Goal: Task Accomplishment & Management: Use online tool/utility

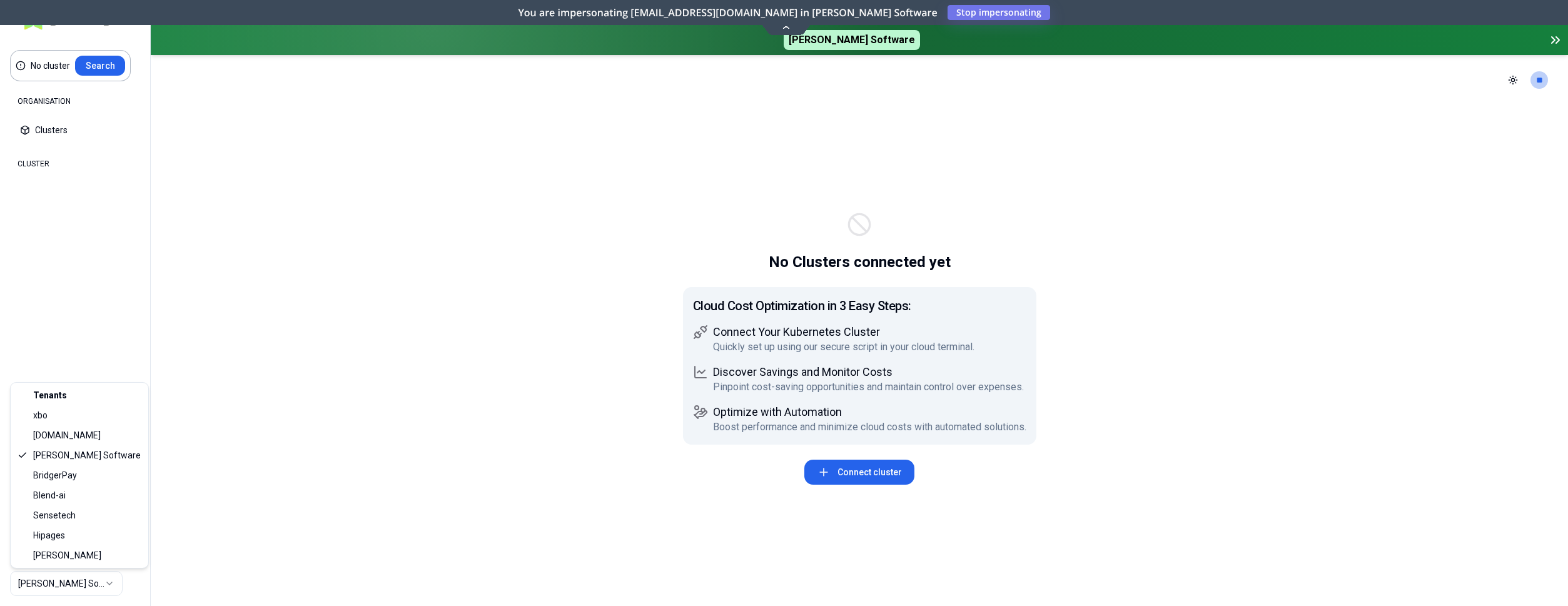
click at [58, 587] on html "No cluster Search ORGANISATION Clusters Policies CLUSTER Dashboard Optimization…" at bounding box center [784, 303] width 1568 height 606
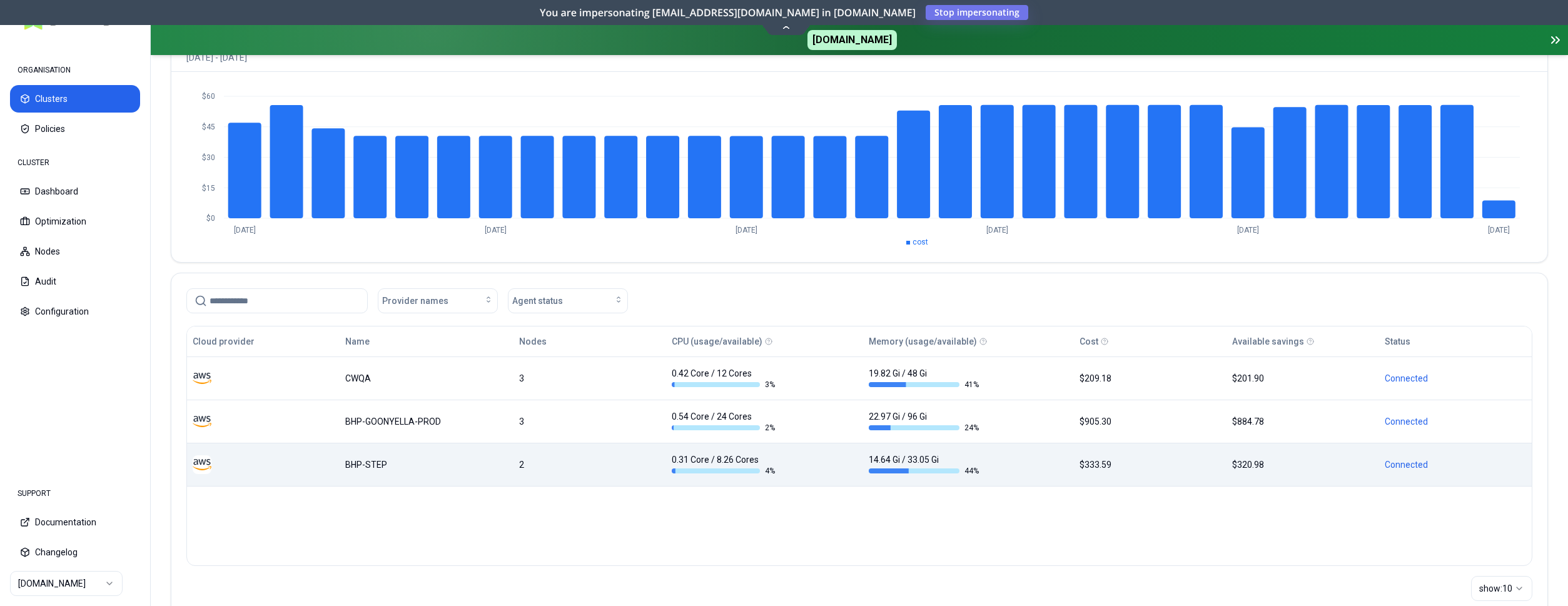
scroll to position [170, 0]
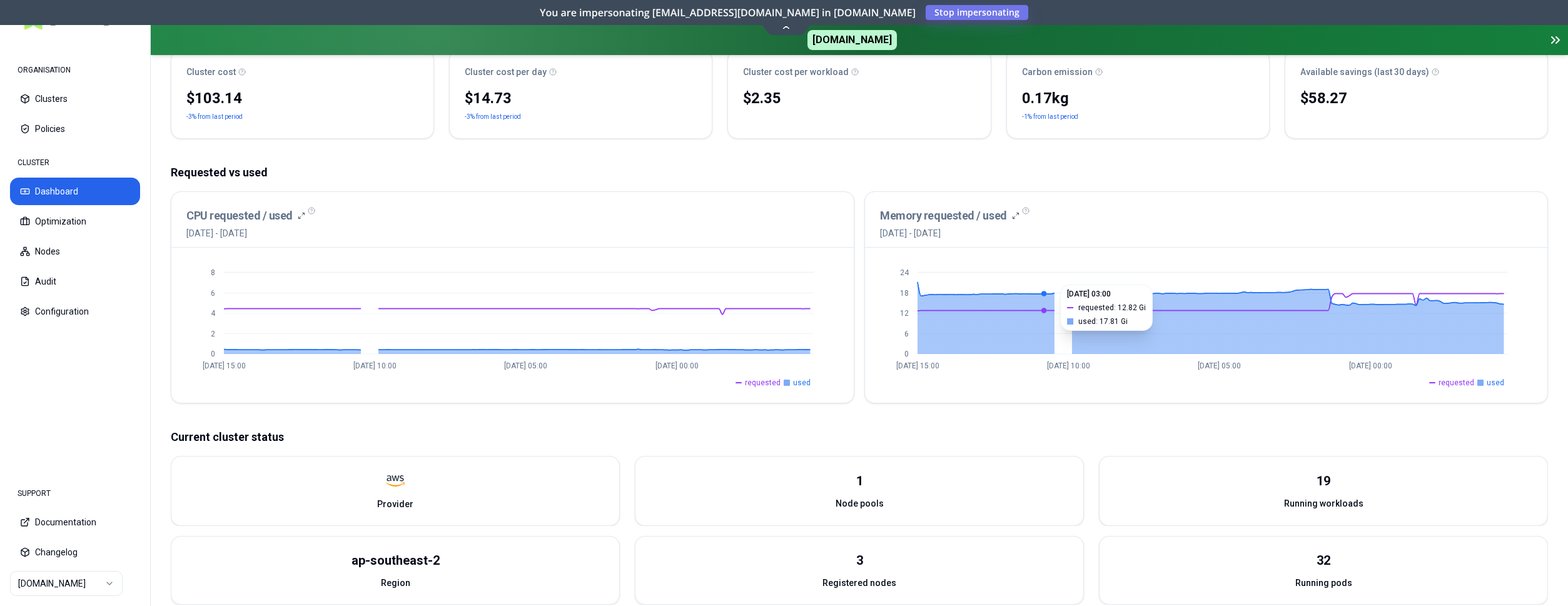
scroll to position [319, 0]
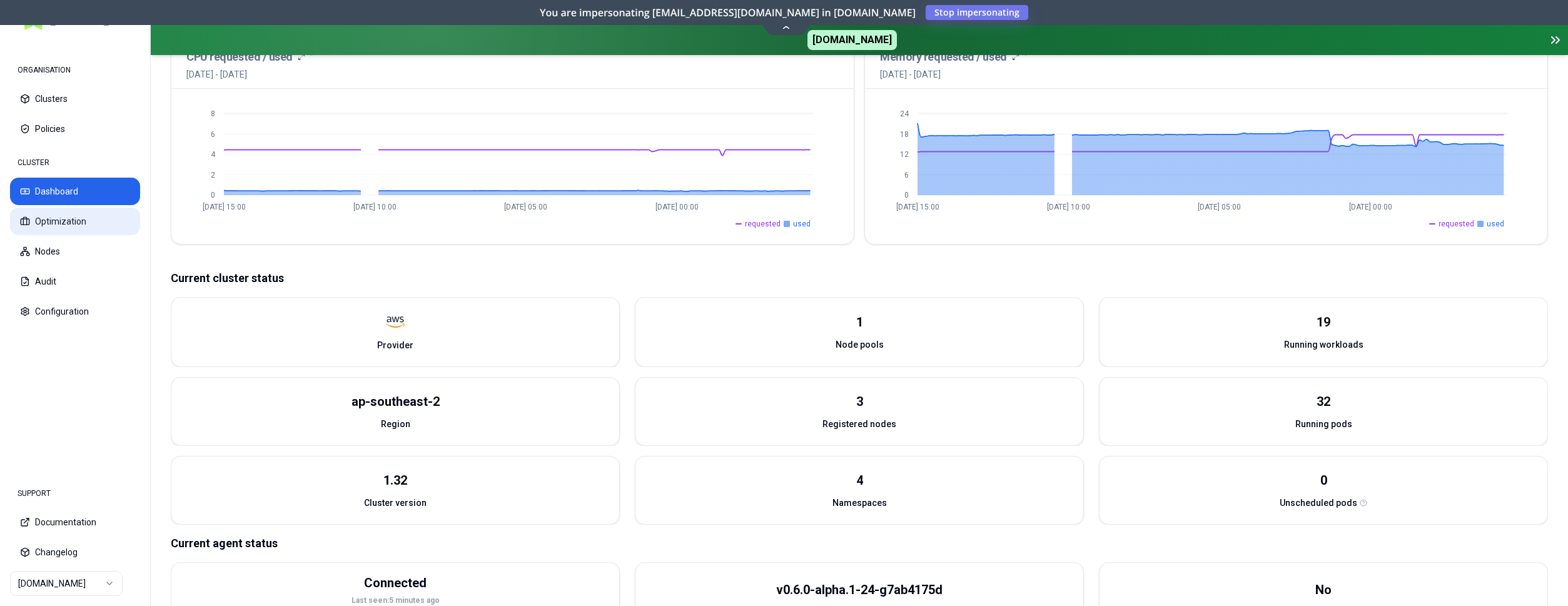
click at [74, 216] on button "Optimization" at bounding box center [74, 221] width 130 height 27
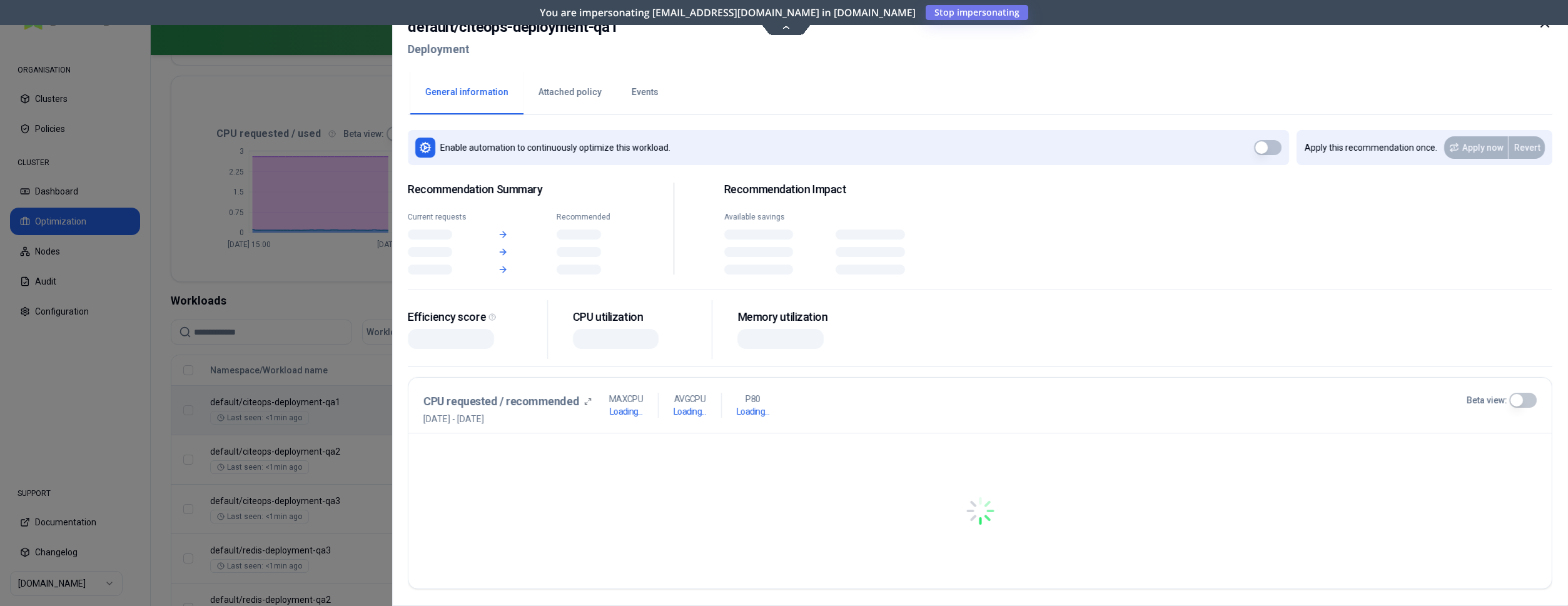
scroll to position [238, 0]
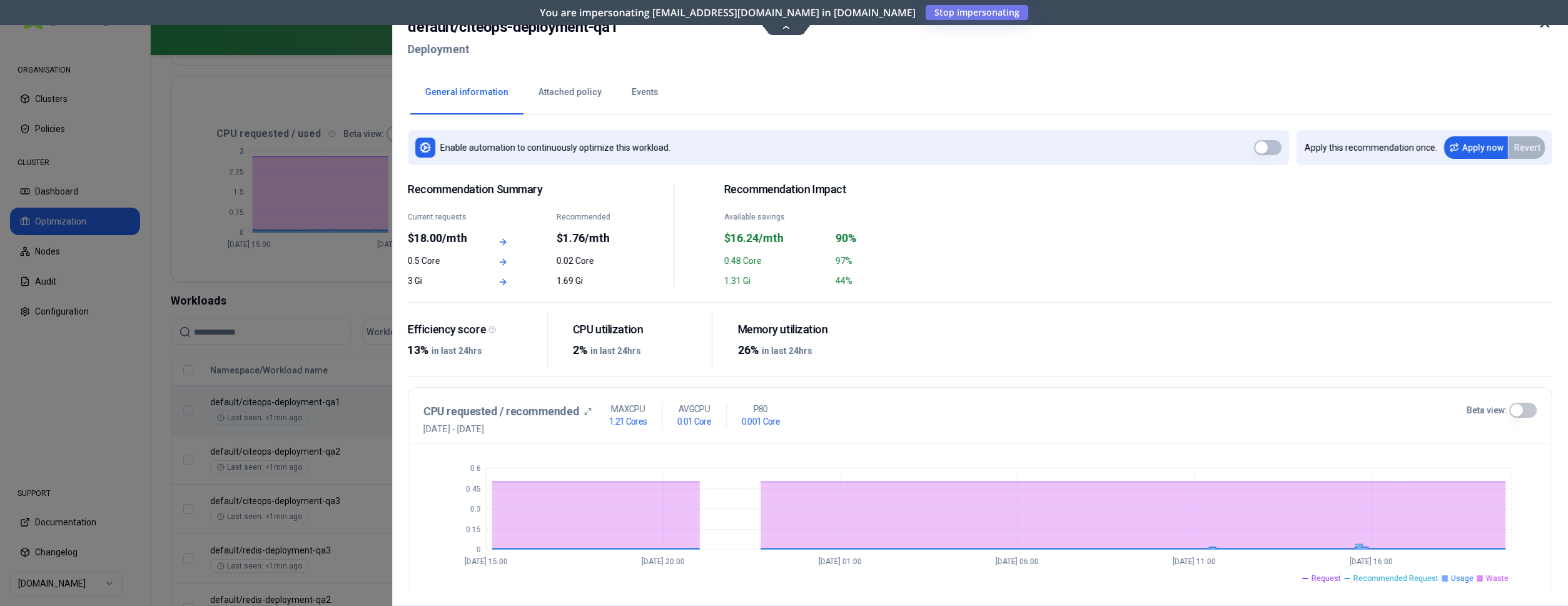
click at [1538, 27] on icon at bounding box center [1544, 24] width 15 height 15
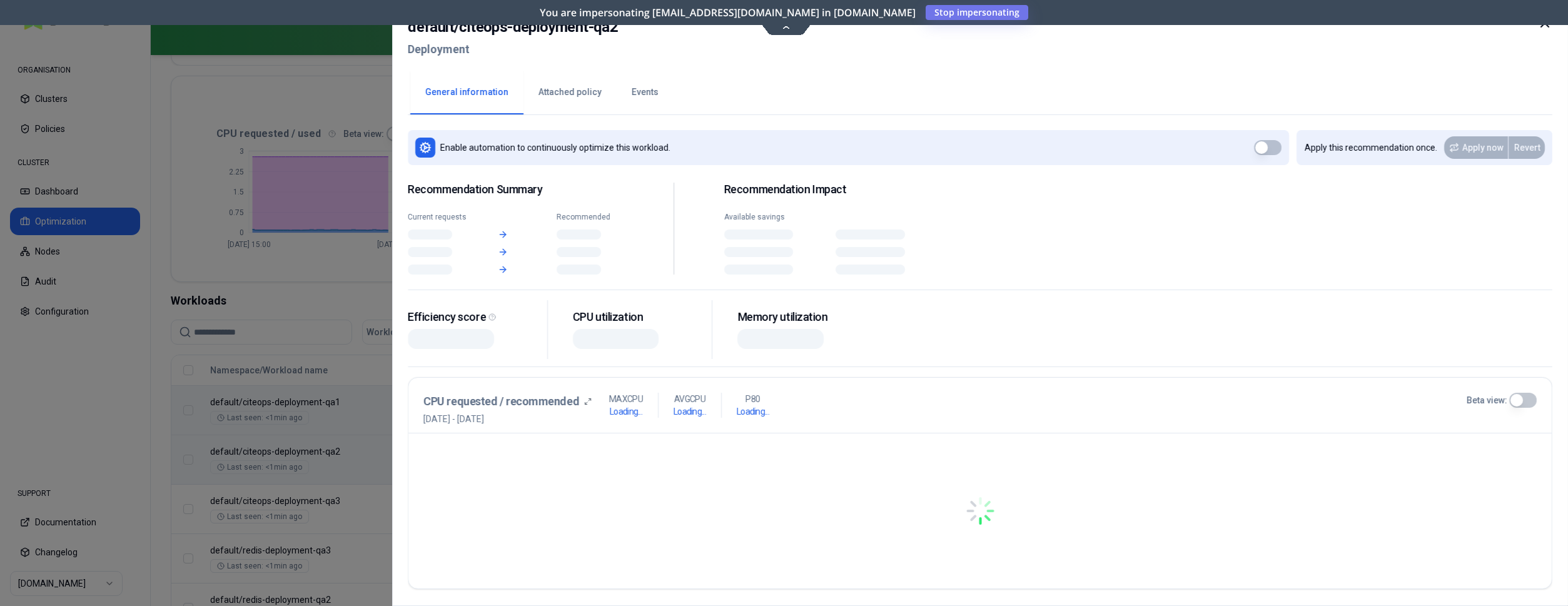
scroll to position [238, 0]
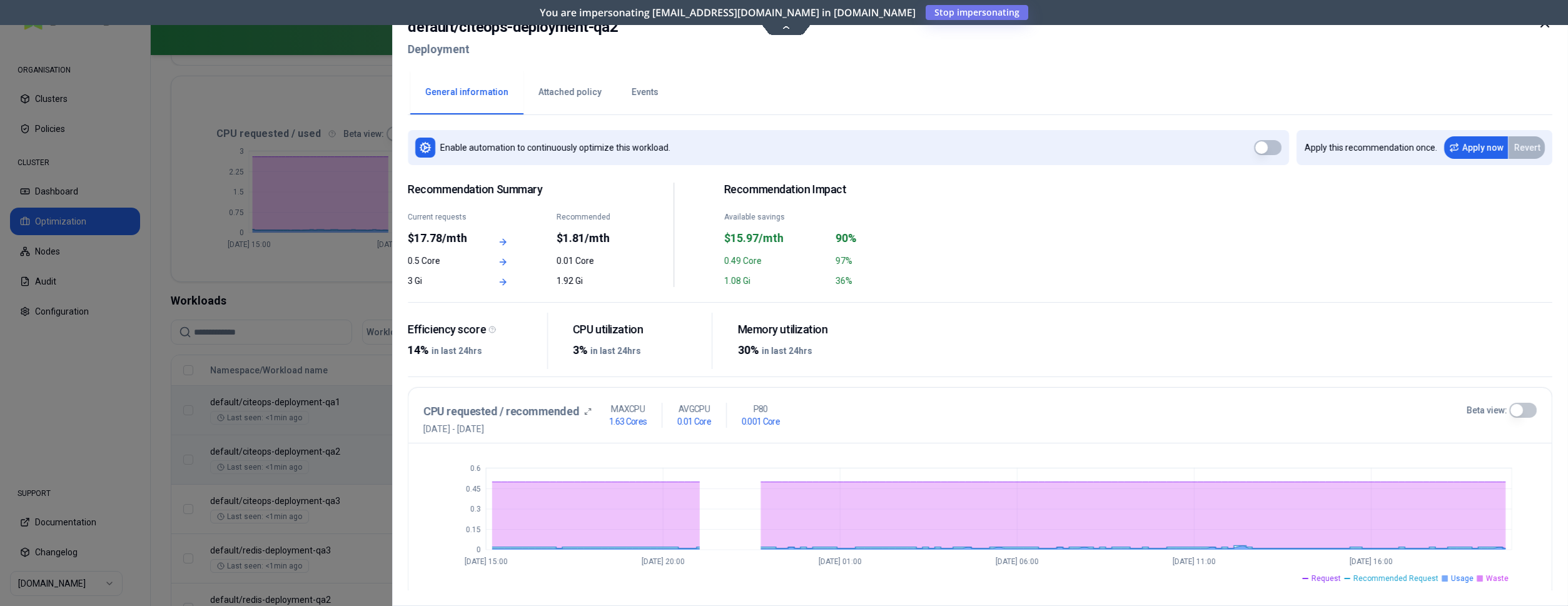
click at [1546, 27] on icon at bounding box center [1544, 24] width 15 height 15
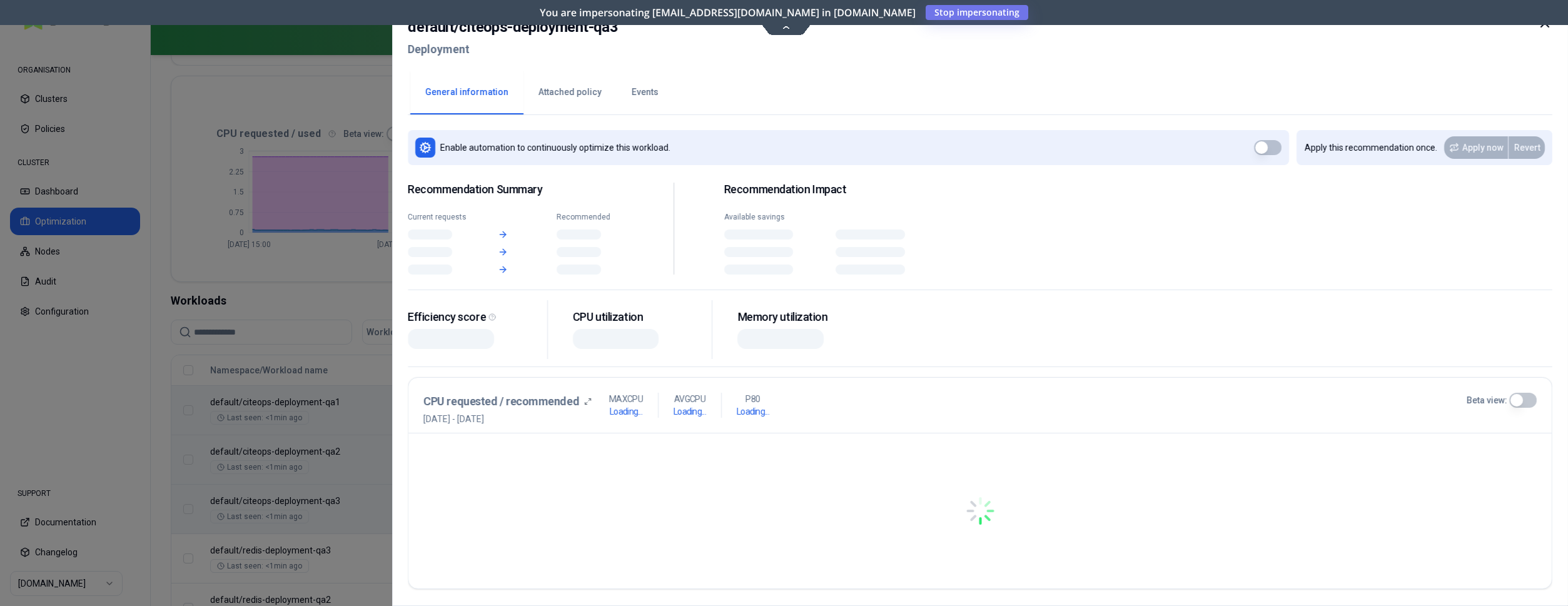
click at [1129, 519] on div "Namespace/Workload name Type Policy CPU(Cores) (request vs recommended) Memory(…" at bounding box center [860, 544] width 1376 height 377
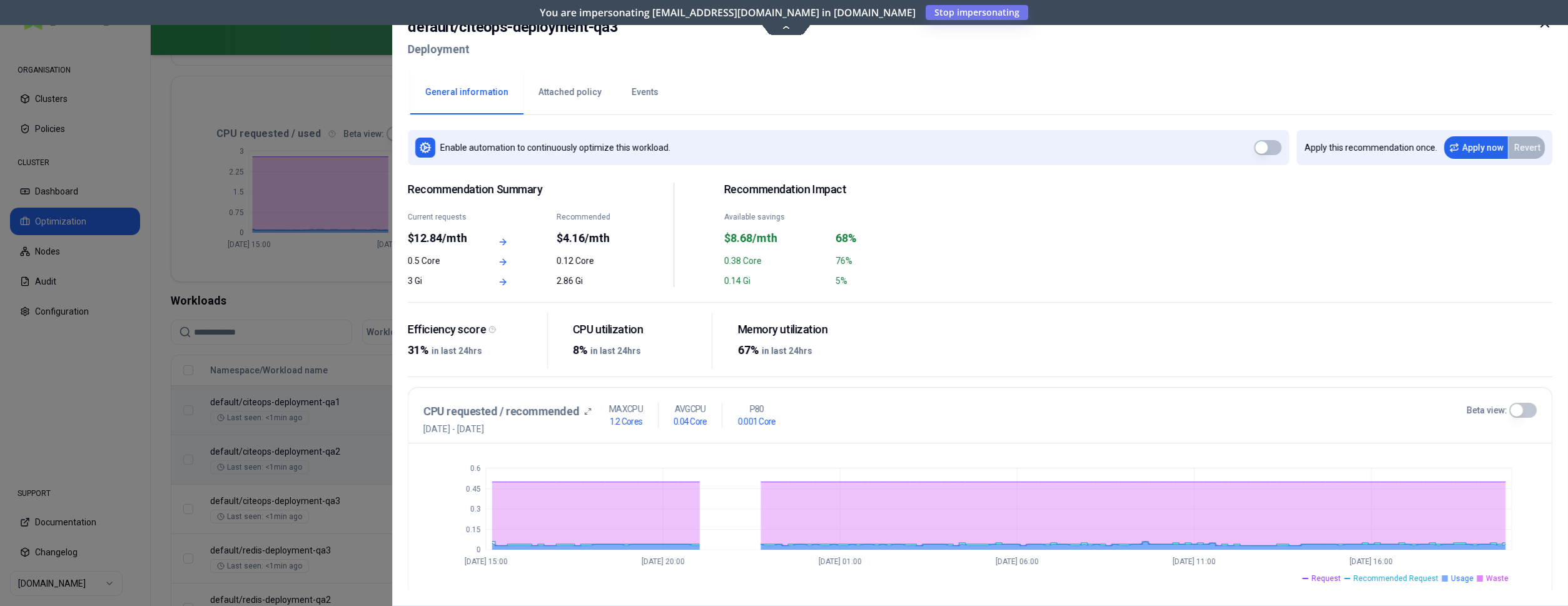
click at [1545, 24] on icon at bounding box center [1544, 24] width 8 height 8
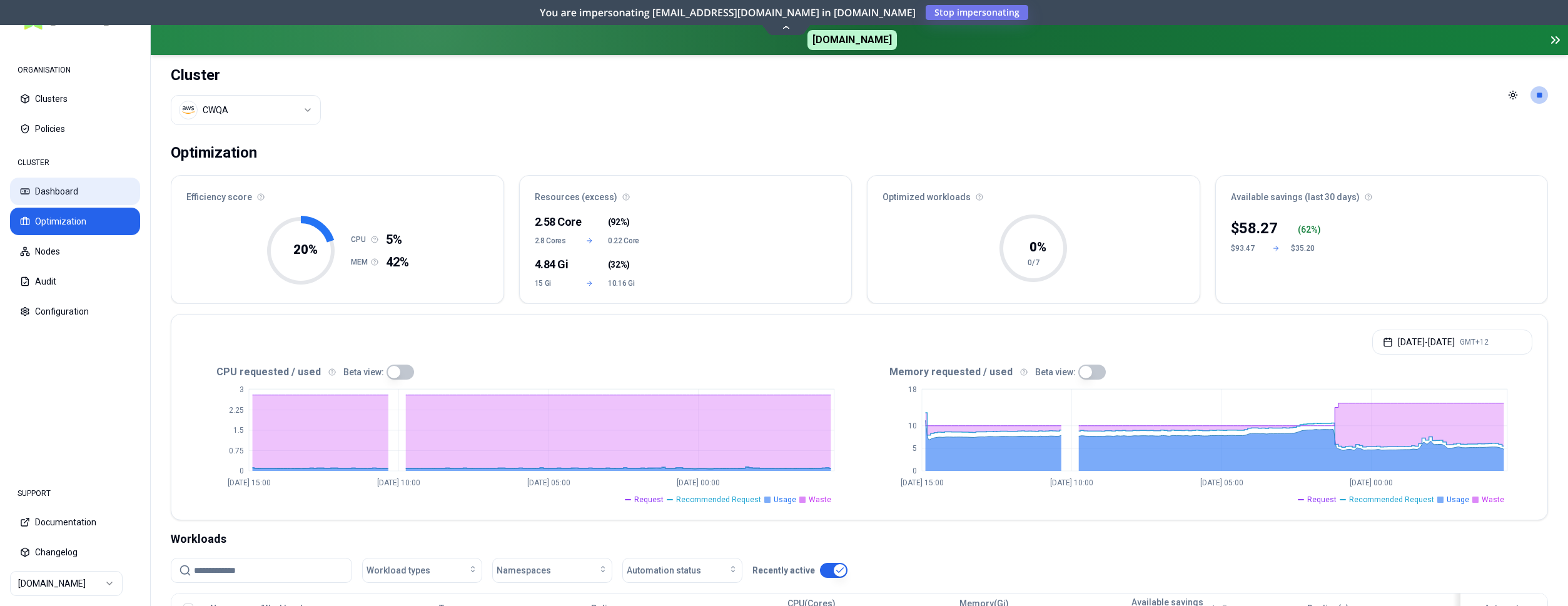
click at [83, 188] on button "Dashboard" at bounding box center [74, 191] width 130 height 27
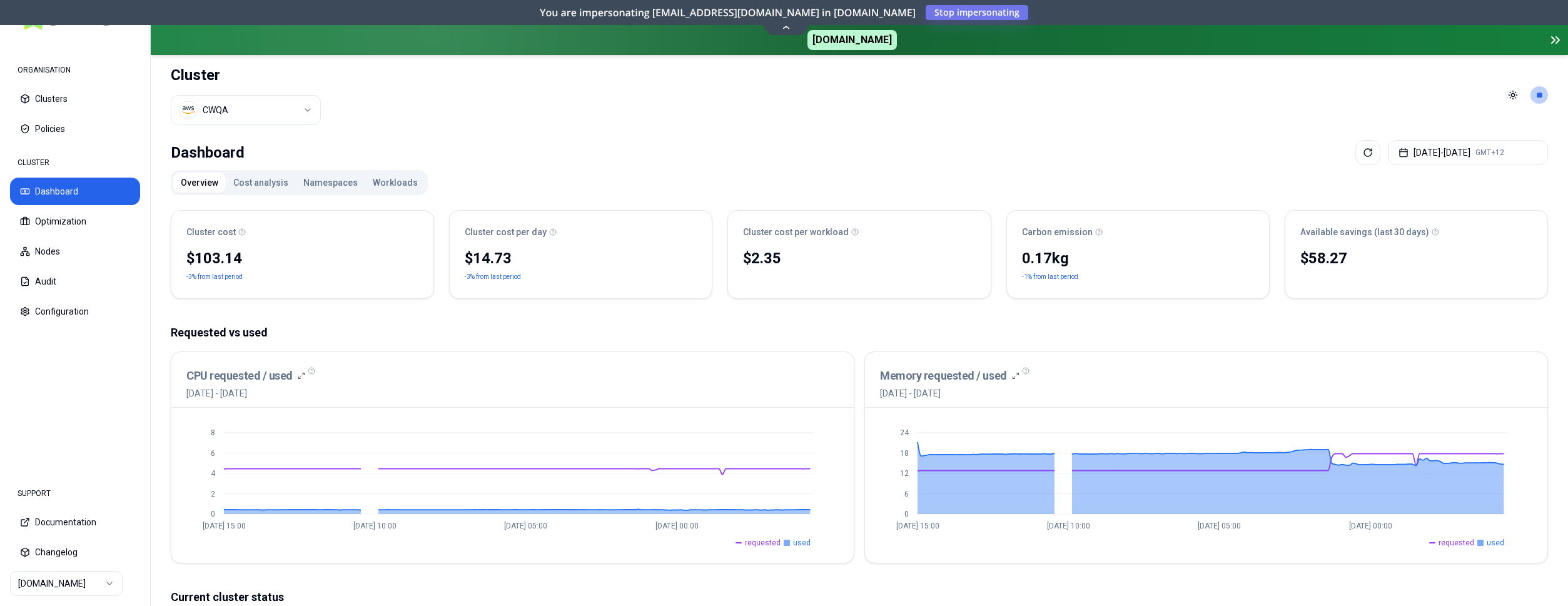
click at [386, 185] on button "Workloads" at bounding box center [395, 182] width 60 height 20
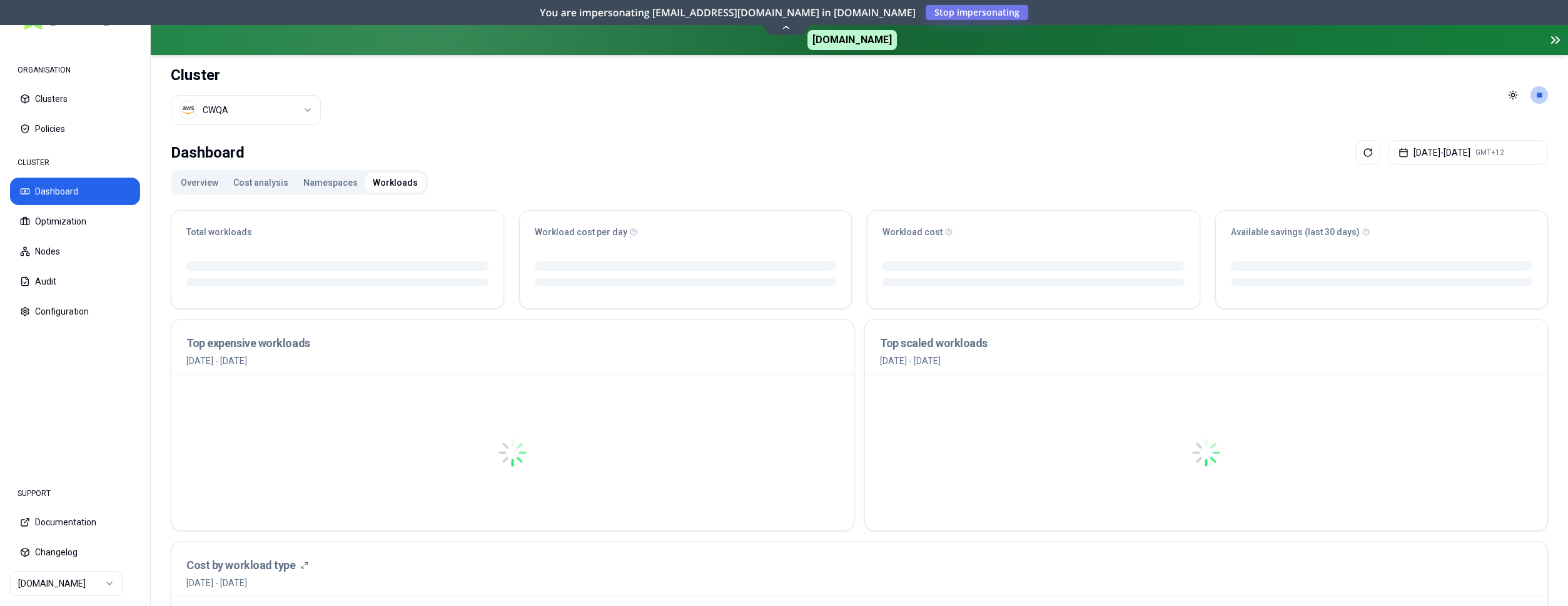
click at [320, 185] on button "Namespaces" at bounding box center [330, 182] width 69 height 20
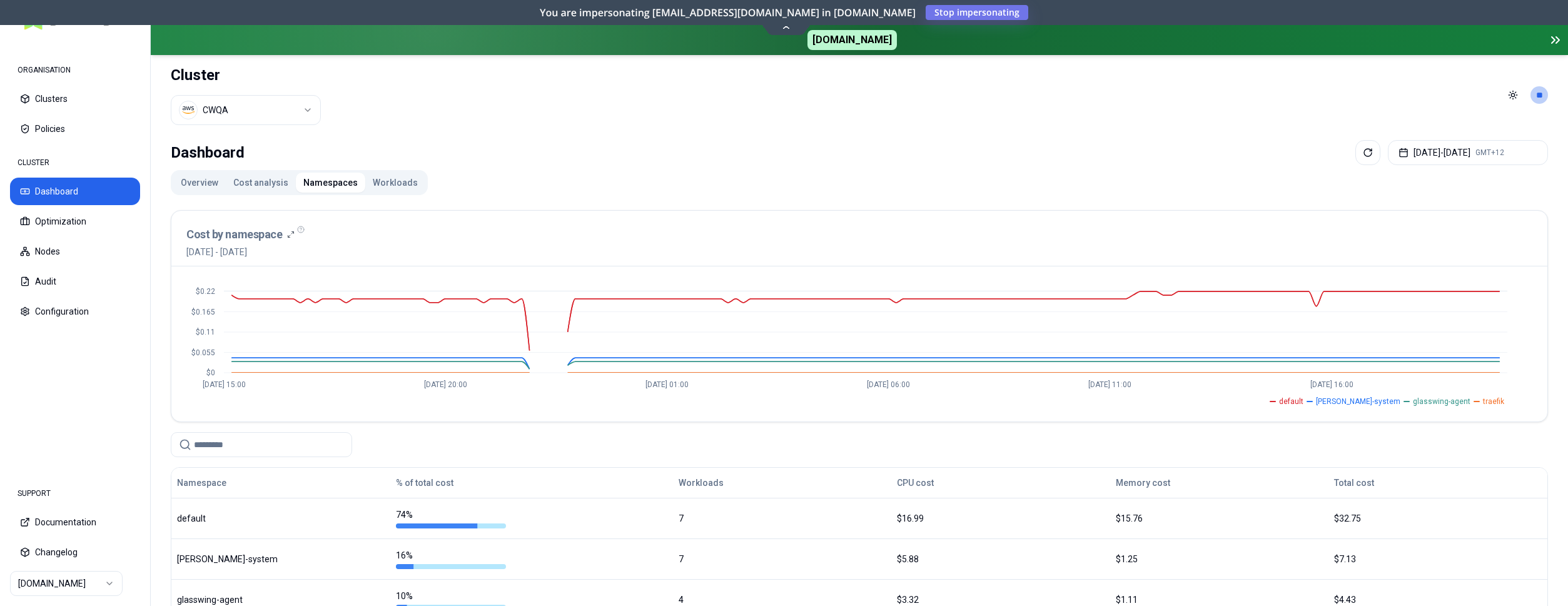
click at [383, 185] on button "Workloads" at bounding box center [395, 182] width 60 height 20
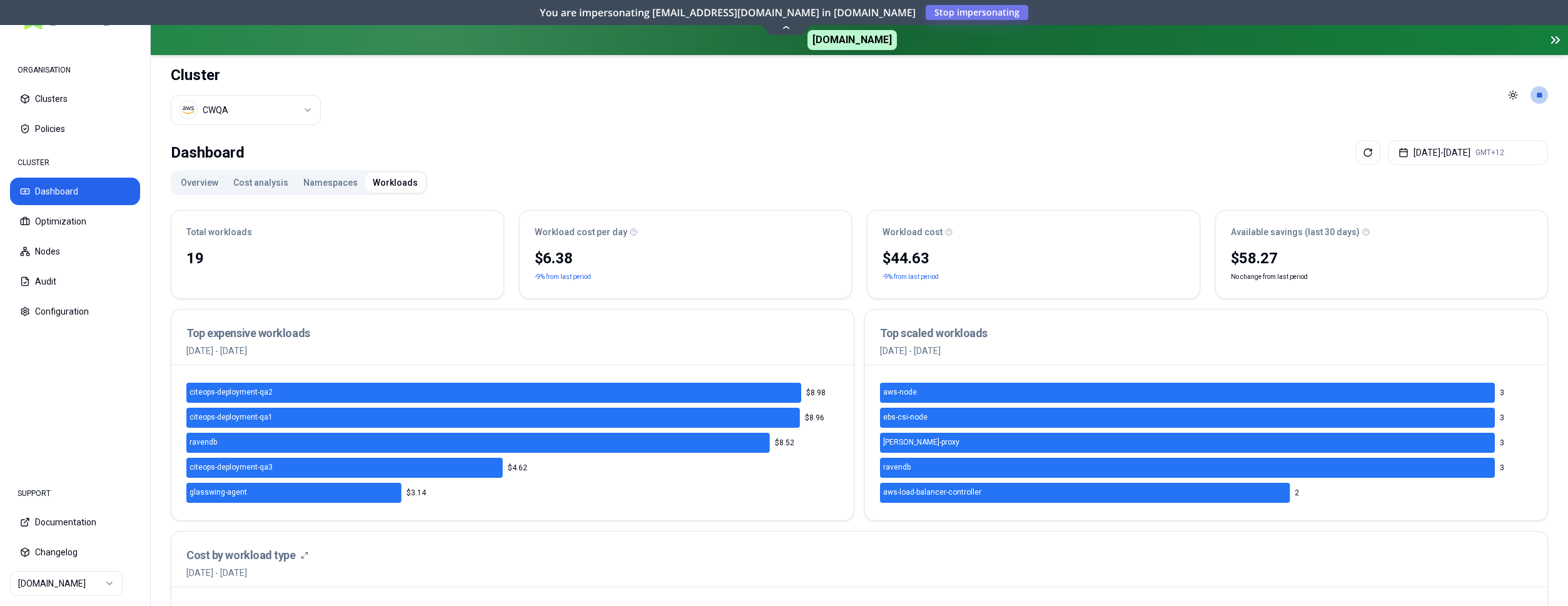
click at [323, 184] on button "Namespaces" at bounding box center [330, 182] width 69 height 20
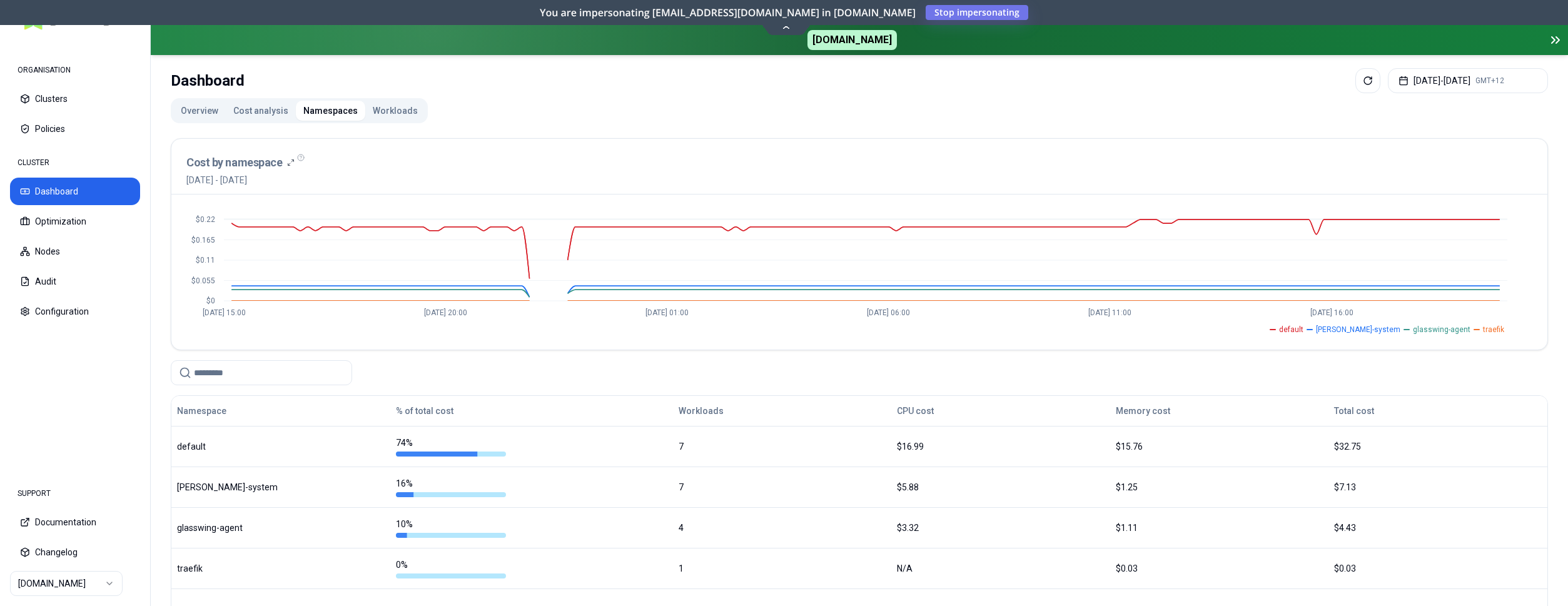
scroll to position [39, 0]
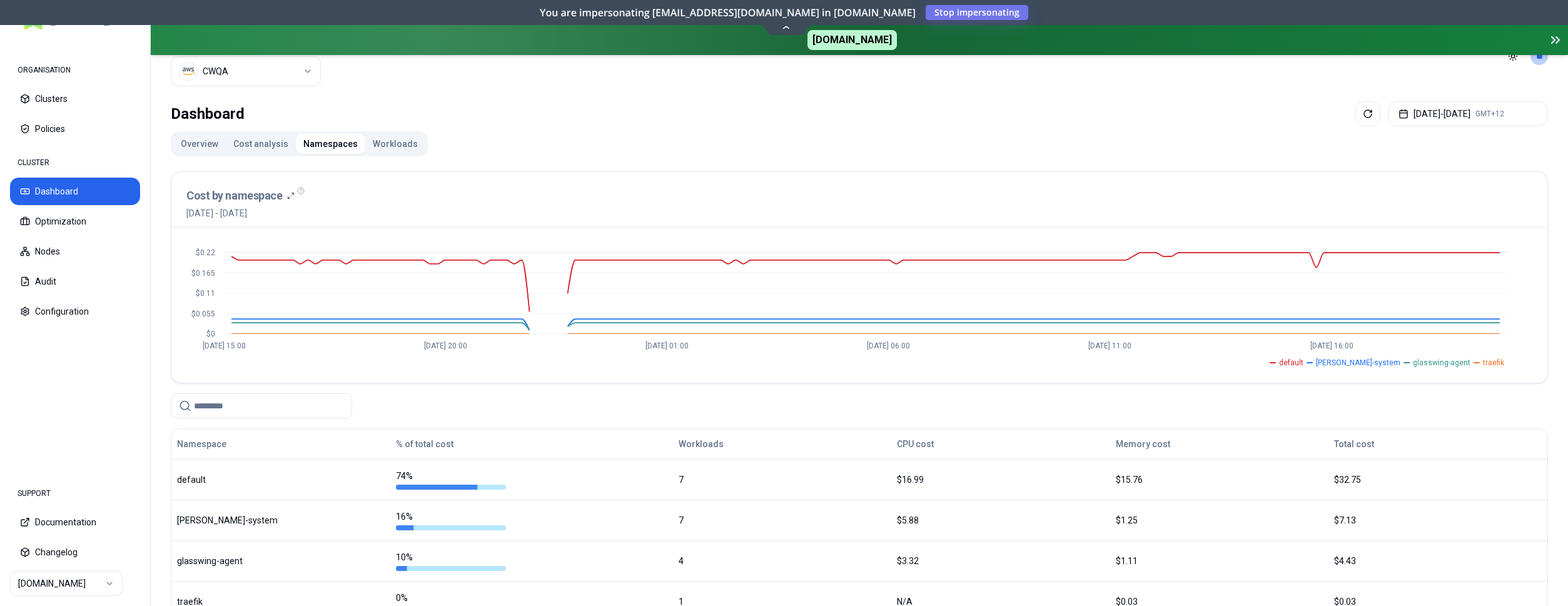
click at [254, 146] on button "Cost analysis" at bounding box center [260, 144] width 70 height 20
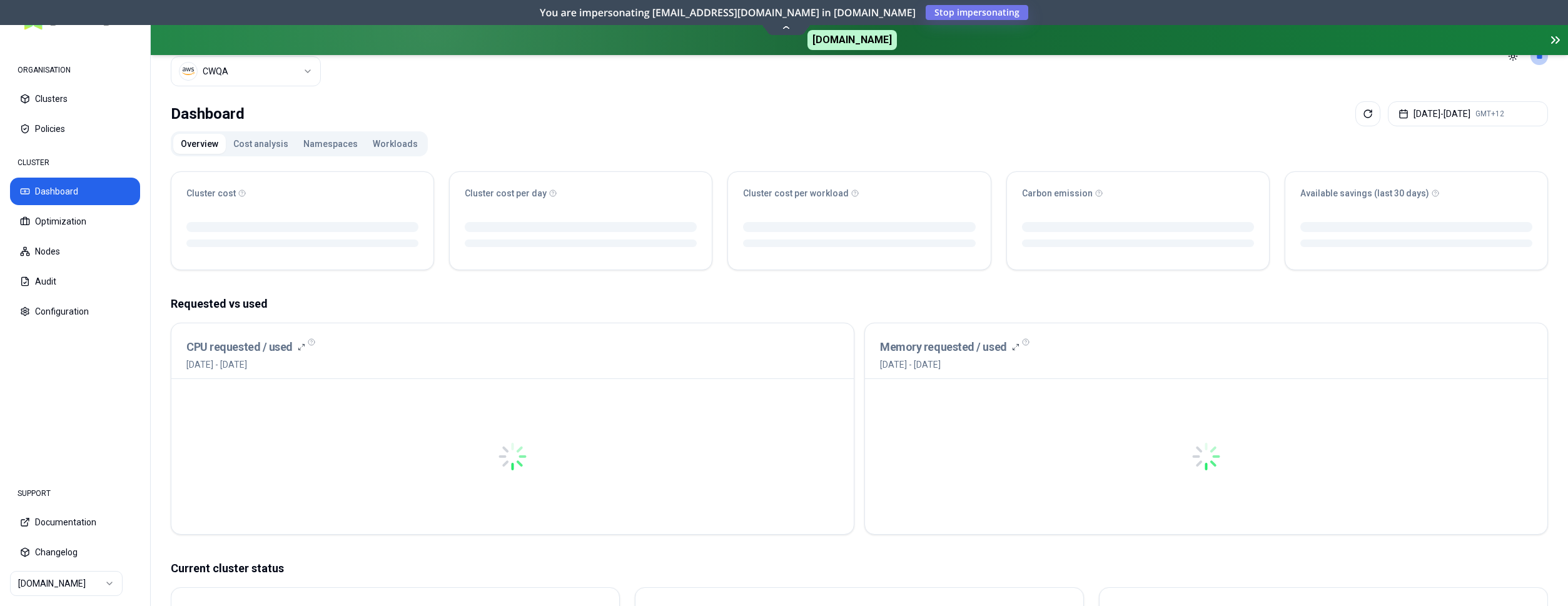
click at [207, 141] on button "Overview" at bounding box center [199, 144] width 52 height 20
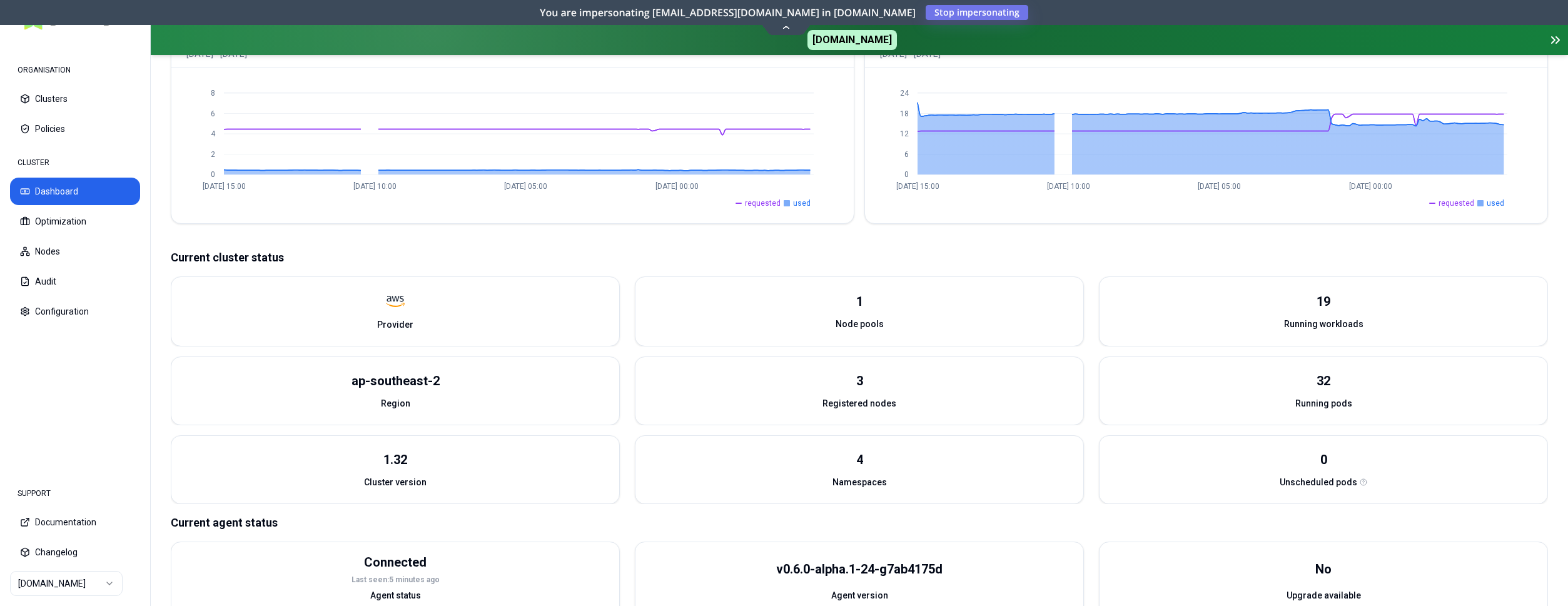
scroll to position [371, 0]
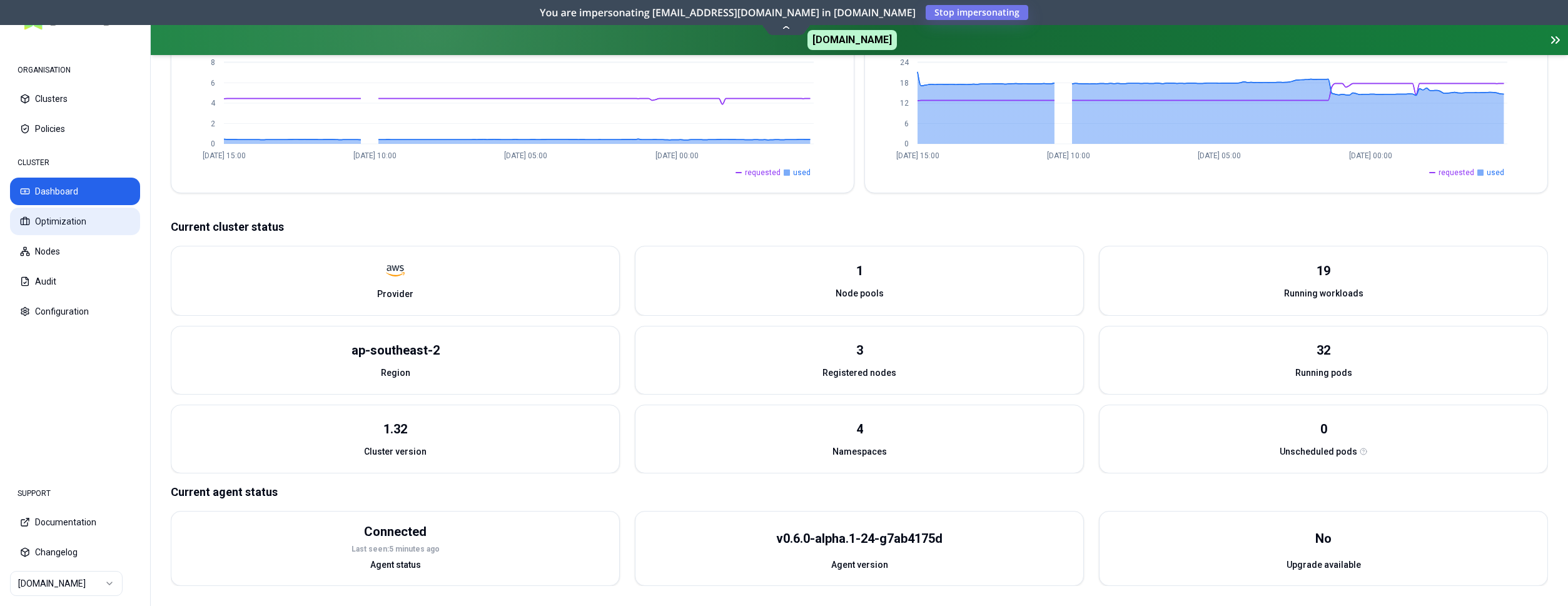
click at [81, 216] on button "Optimization" at bounding box center [74, 221] width 130 height 27
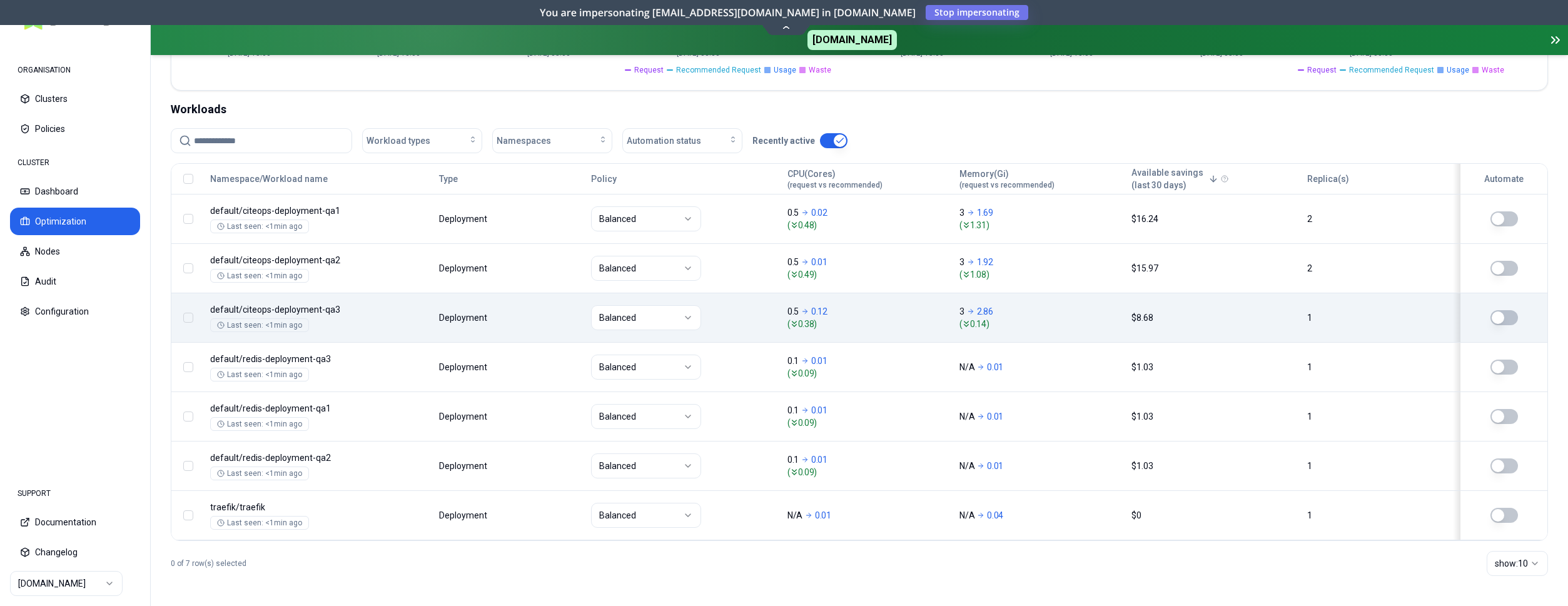
scroll to position [430, 0]
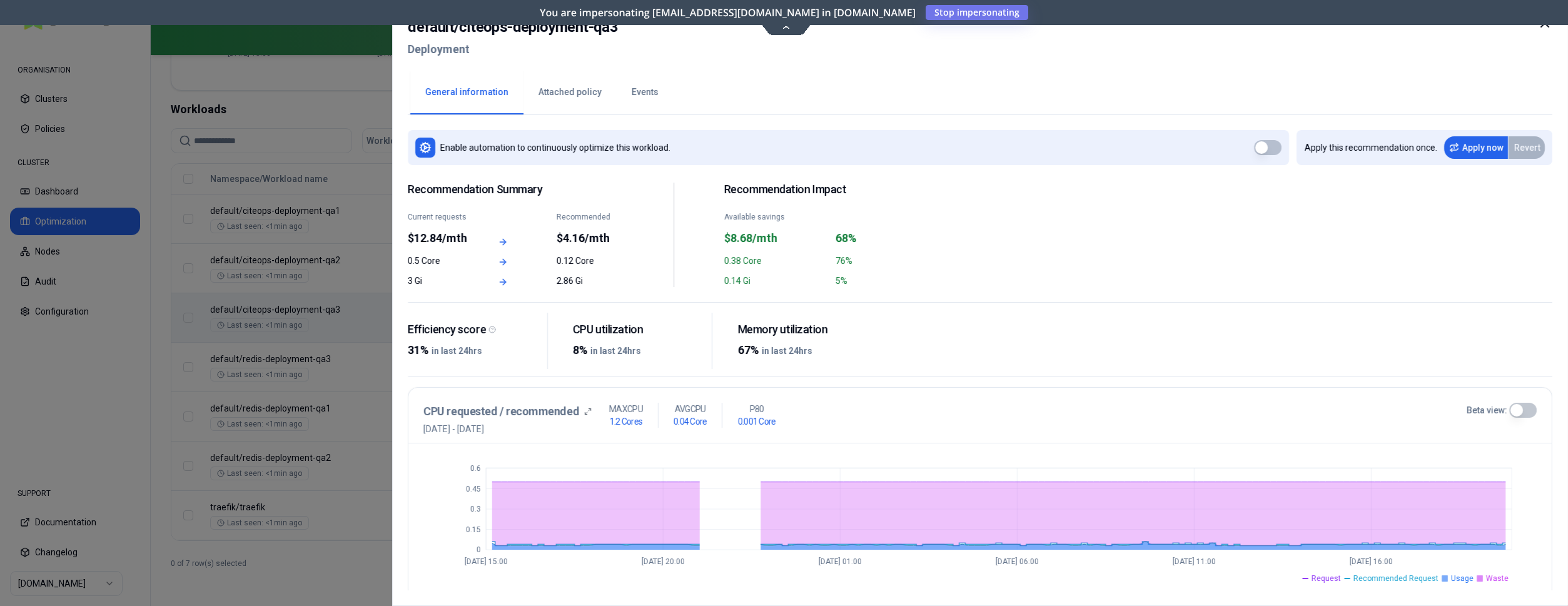
click at [1541, 27] on icon at bounding box center [1544, 24] width 15 height 15
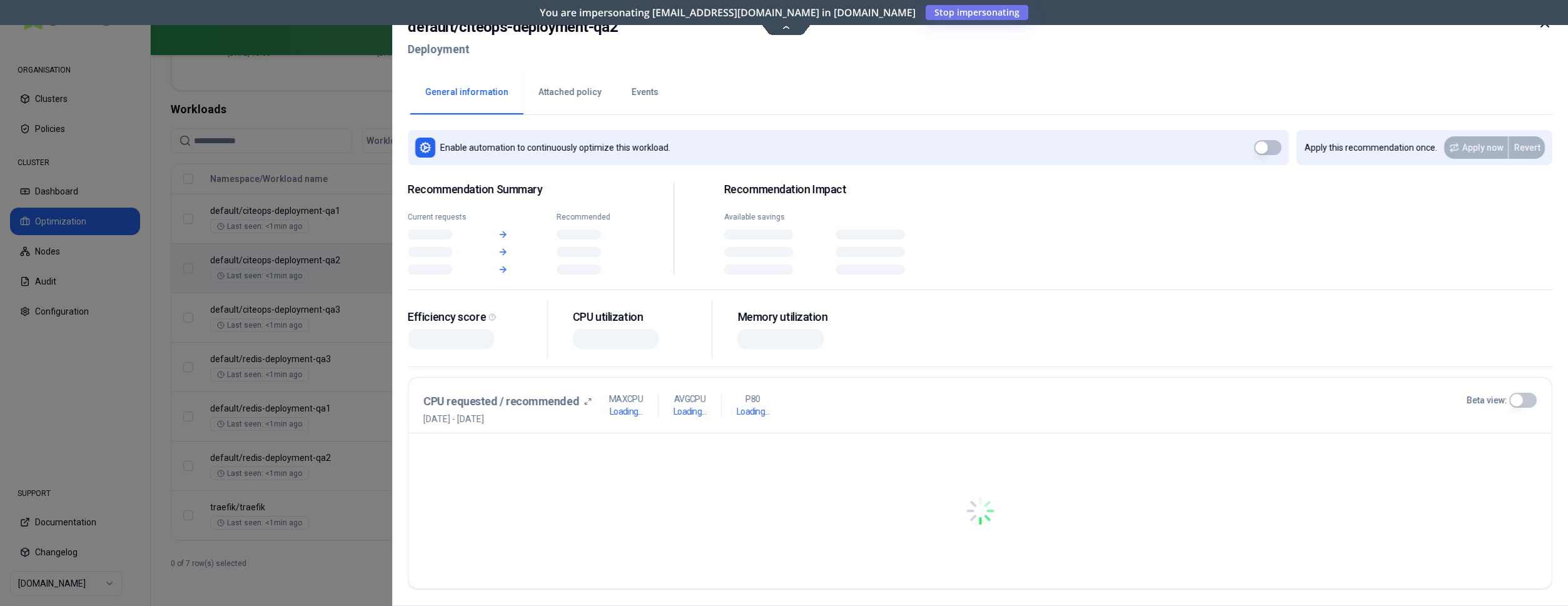
scroll to position [430, 0]
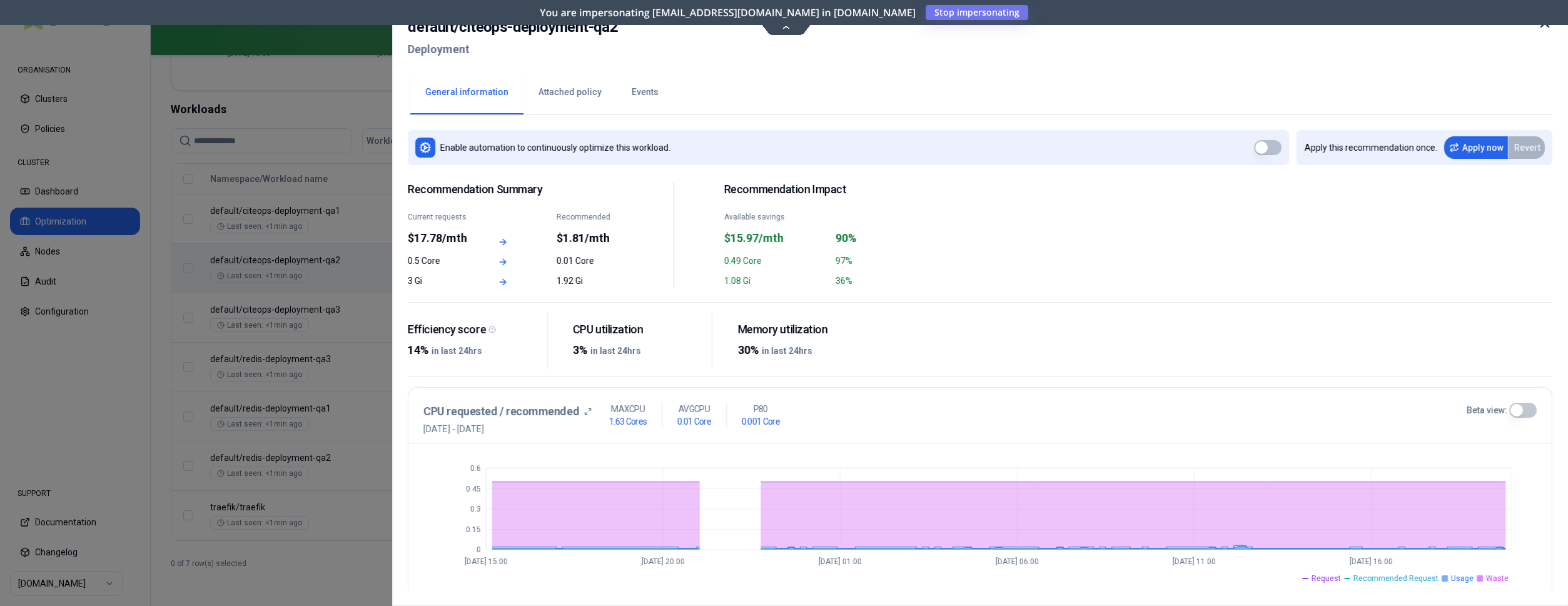
click at [1545, 22] on icon at bounding box center [1544, 24] width 8 height 8
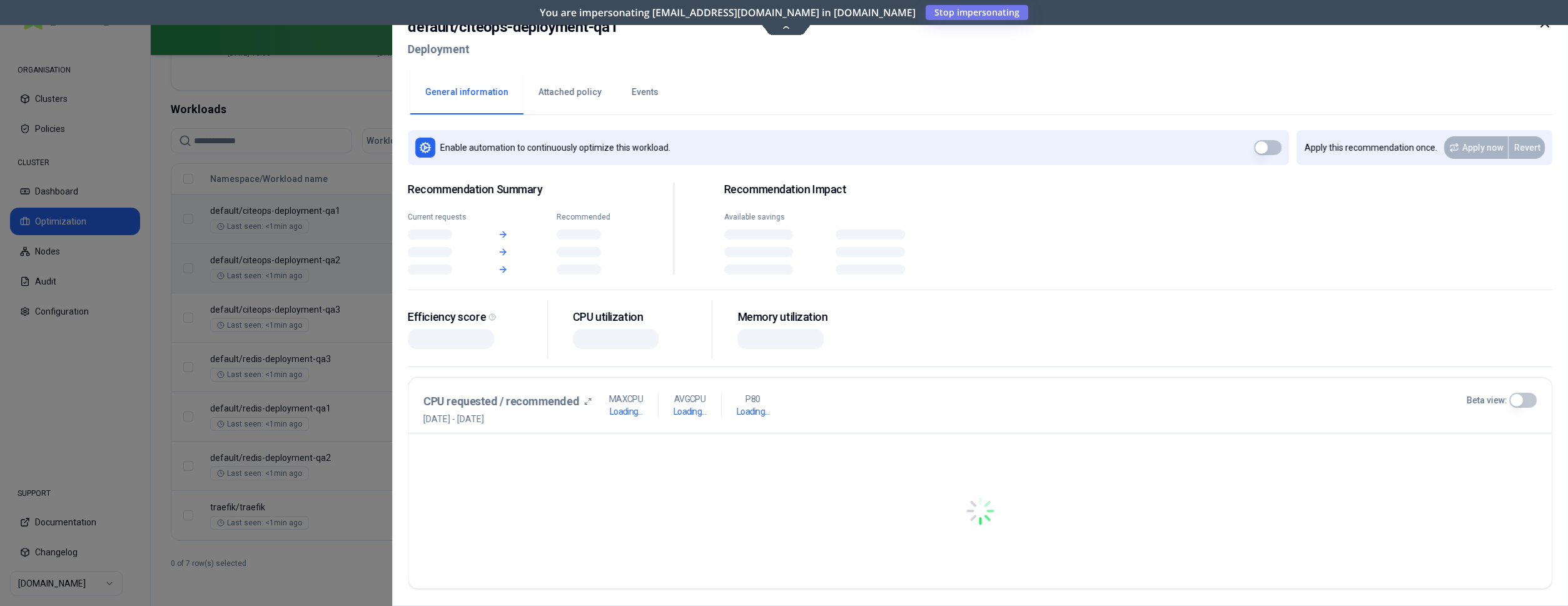
scroll to position [430, 0]
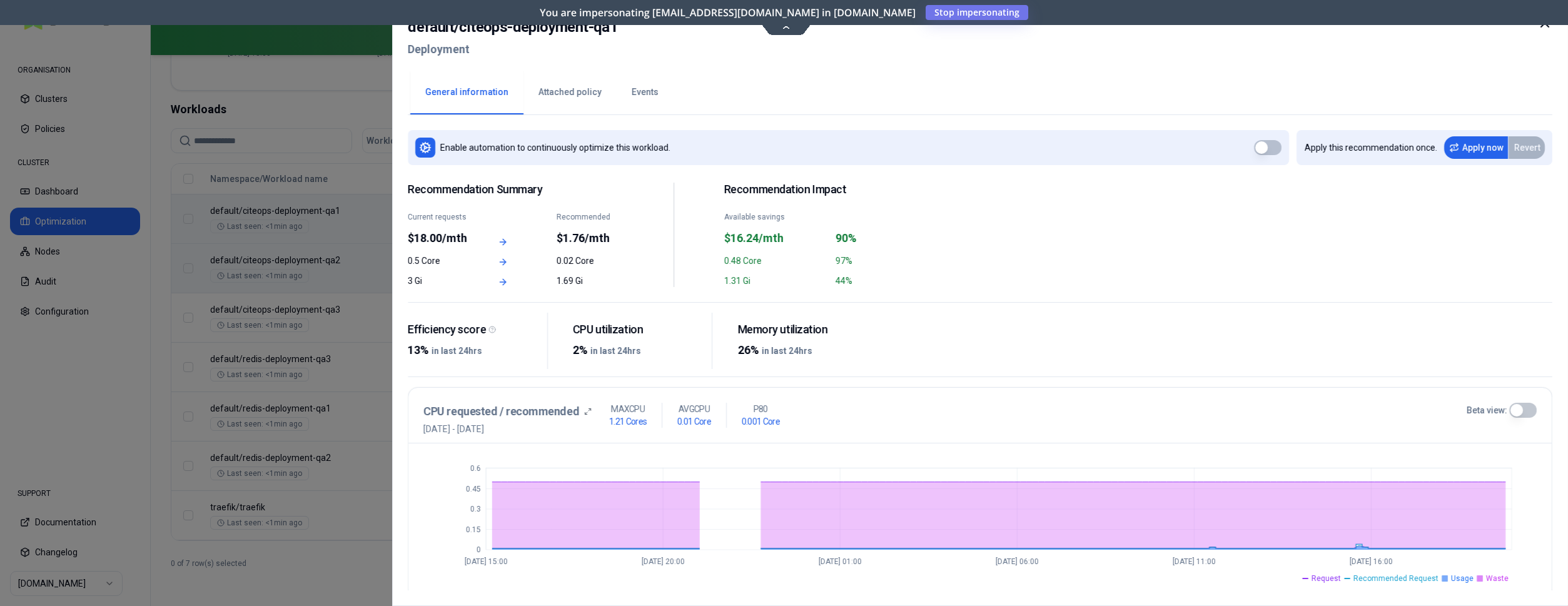
click at [1550, 28] on icon at bounding box center [1544, 24] width 15 height 15
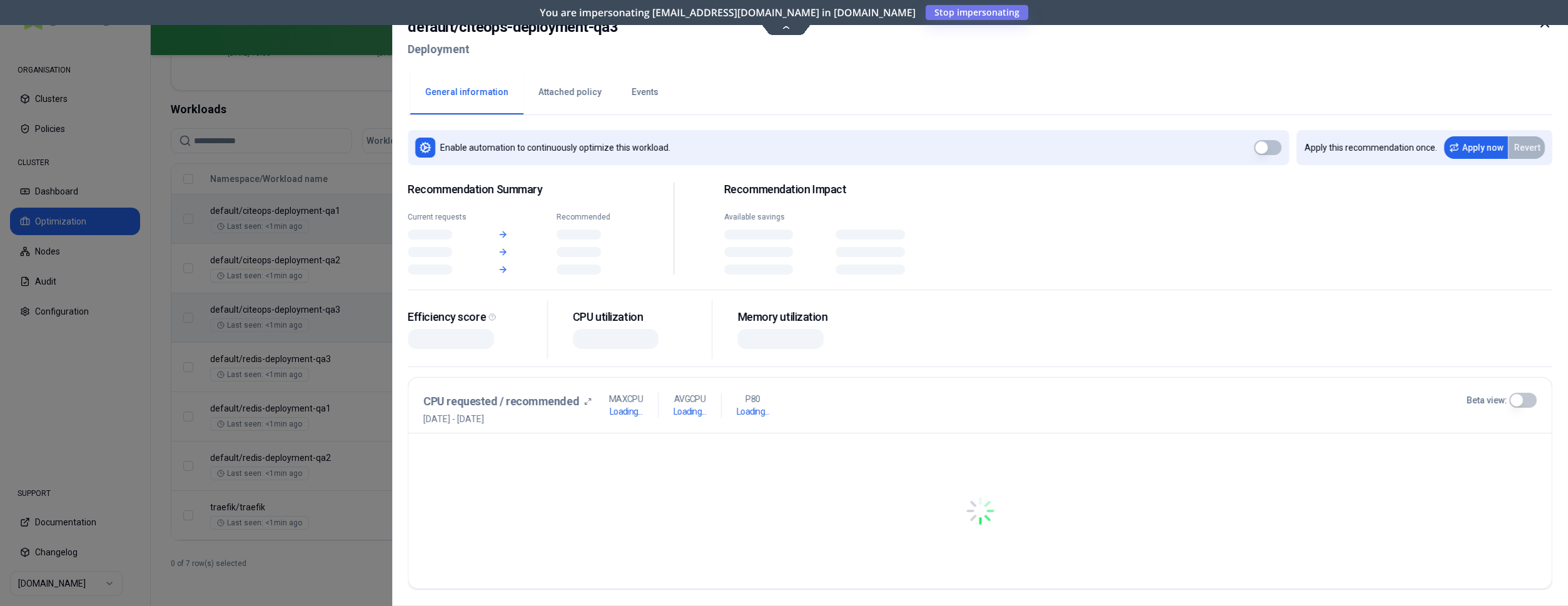
scroll to position [430, 0]
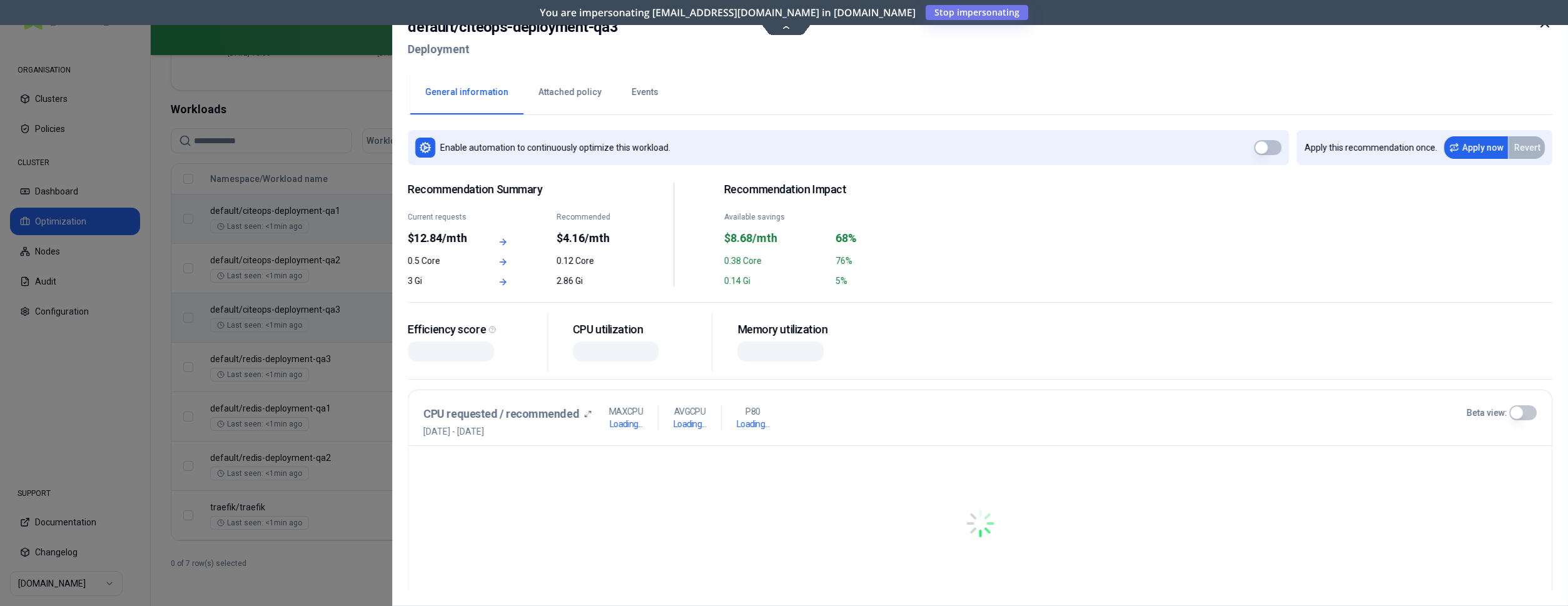
click at [1044, 332] on div "Namespace/Workload name Type Policy CPU(Cores) (request vs recommended) Memory(…" at bounding box center [860, 352] width 1376 height 377
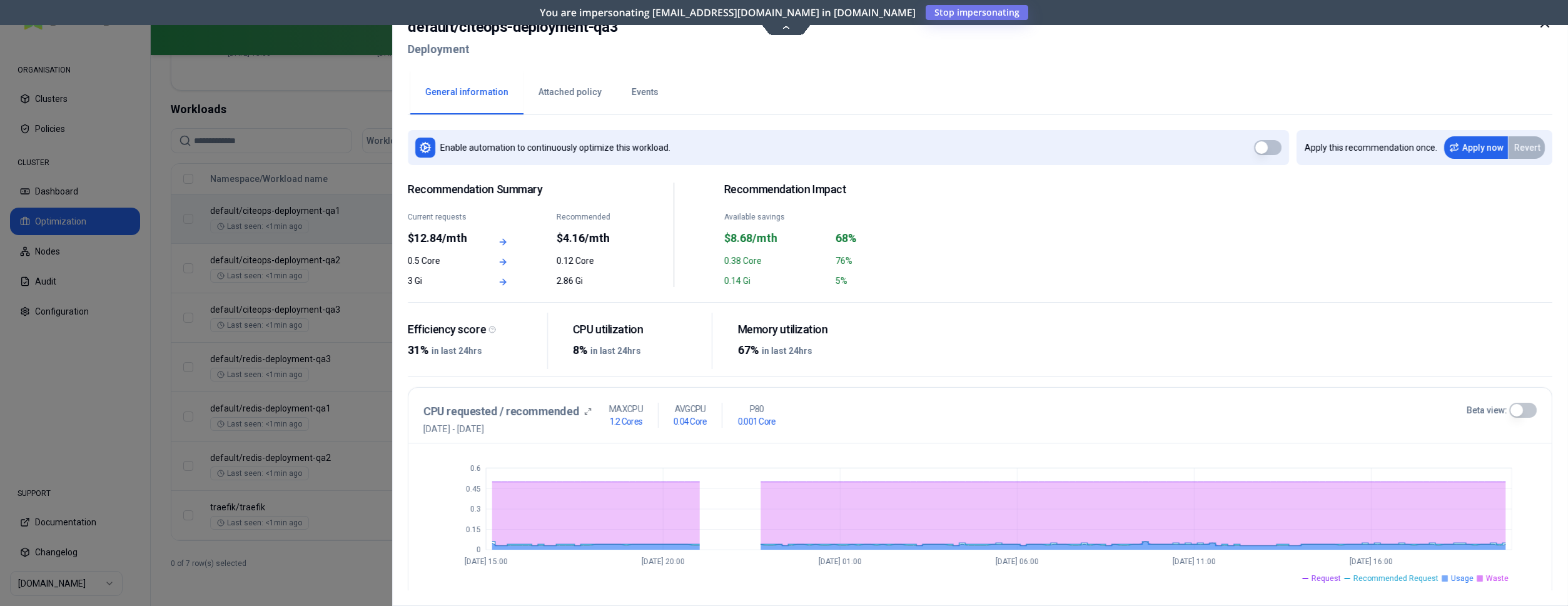
click at [1544, 23] on icon at bounding box center [1544, 24] width 15 height 15
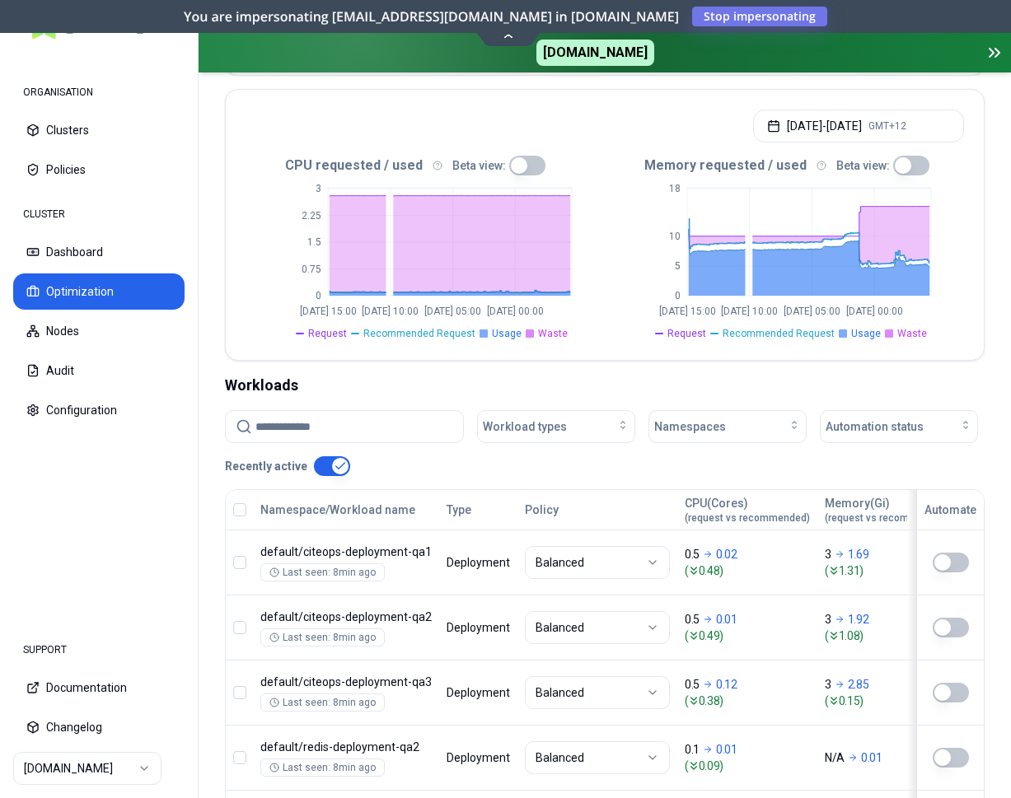
scroll to position [396, 0]
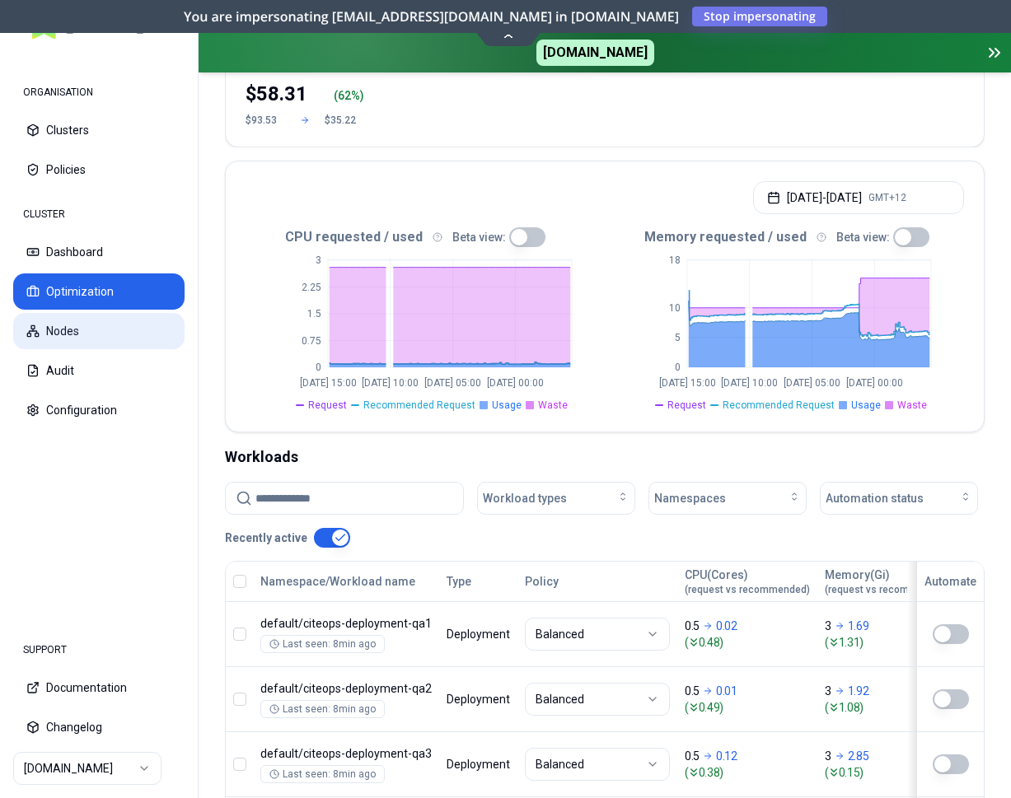
click at [64, 321] on button "Nodes" at bounding box center [98, 331] width 171 height 36
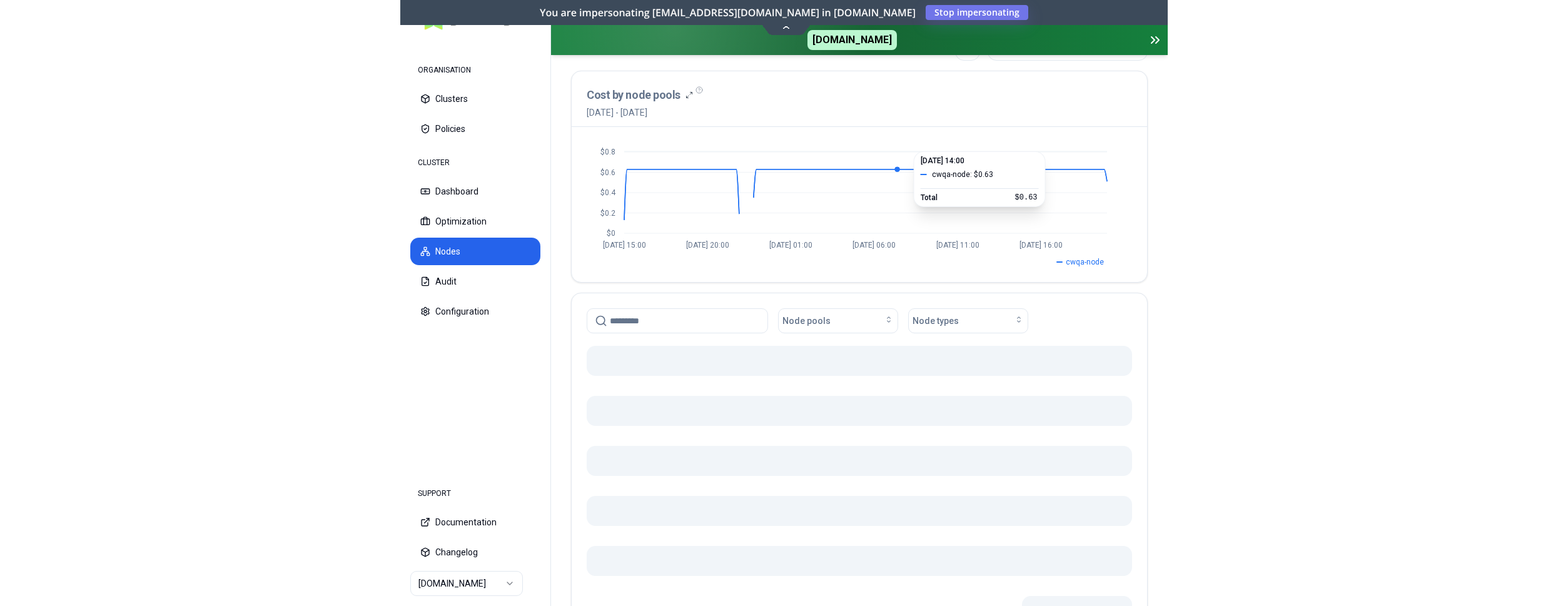
scroll to position [128, 0]
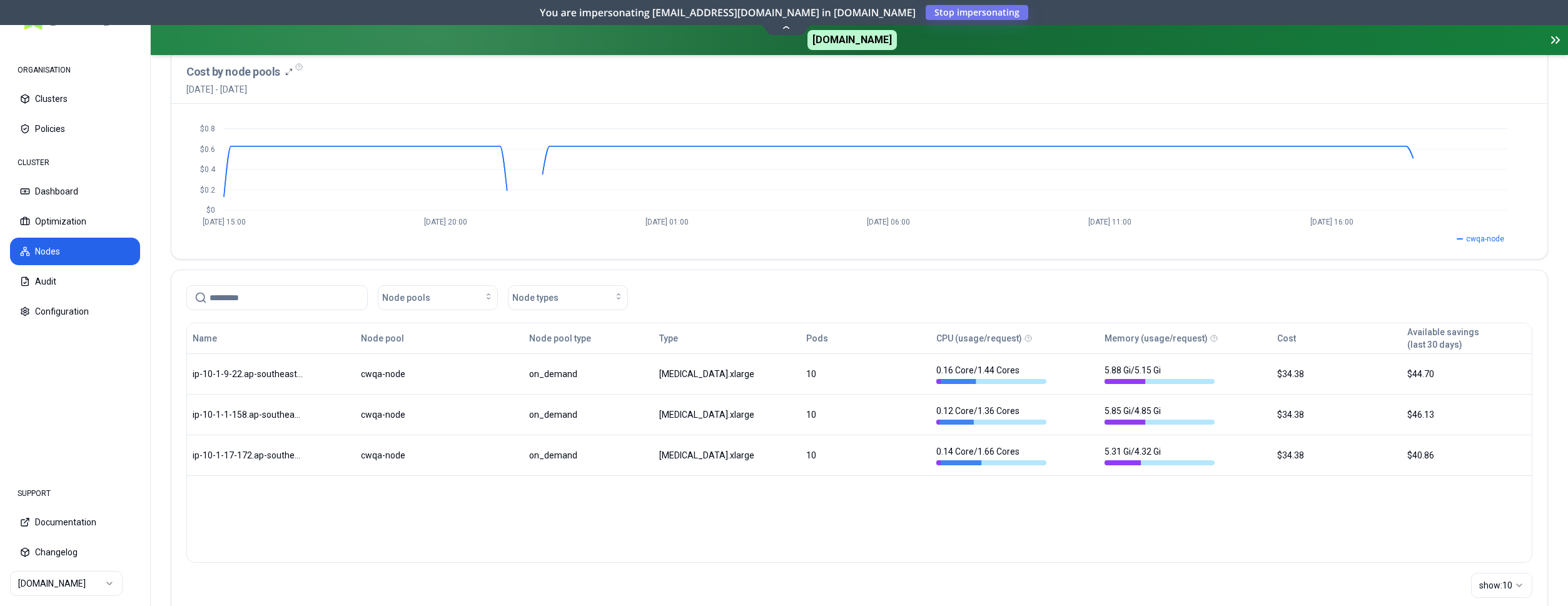
click at [94, 579] on html "ORGANISATION Clusters Policies CLUSTER Dashboard Optimization Nodes Audit Confi…" at bounding box center [784, 303] width 1568 height 606
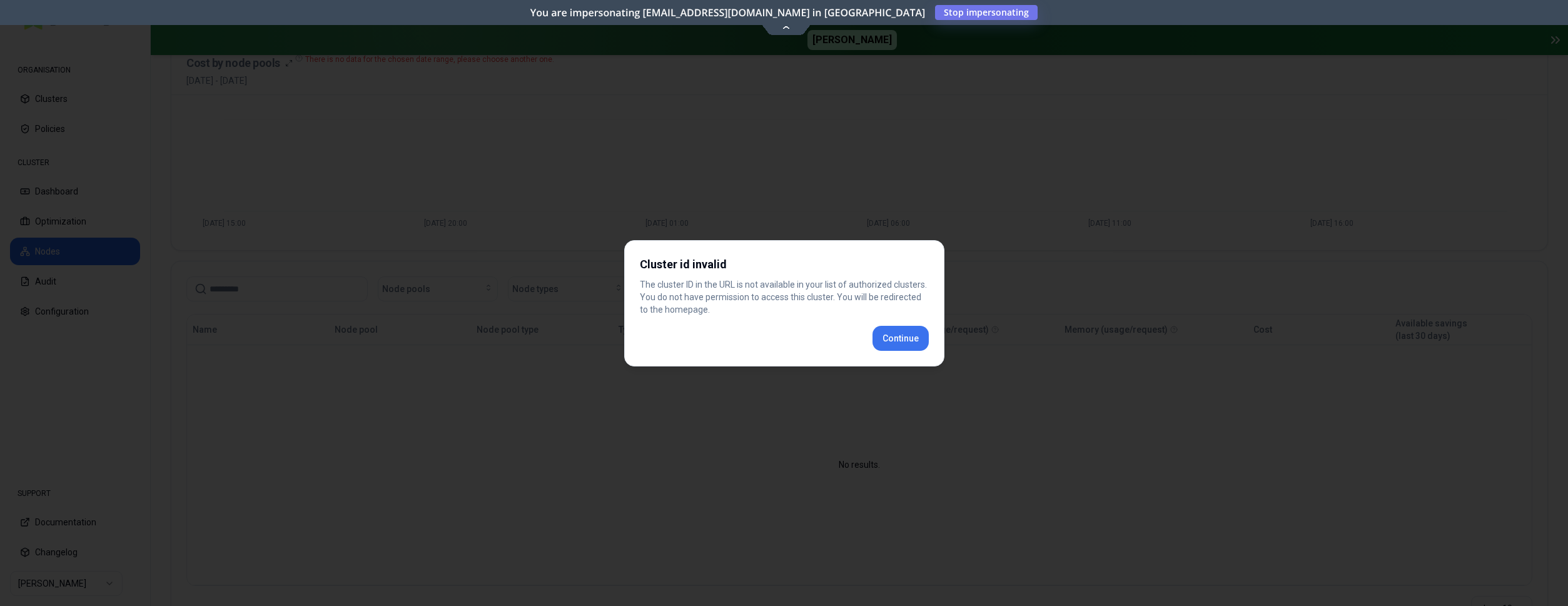
click at [902, 346] on div "Cluster id invalid The cluster ID in the URL is not available in your list of a…" at bounding box center [784, 303] width 320 height 126
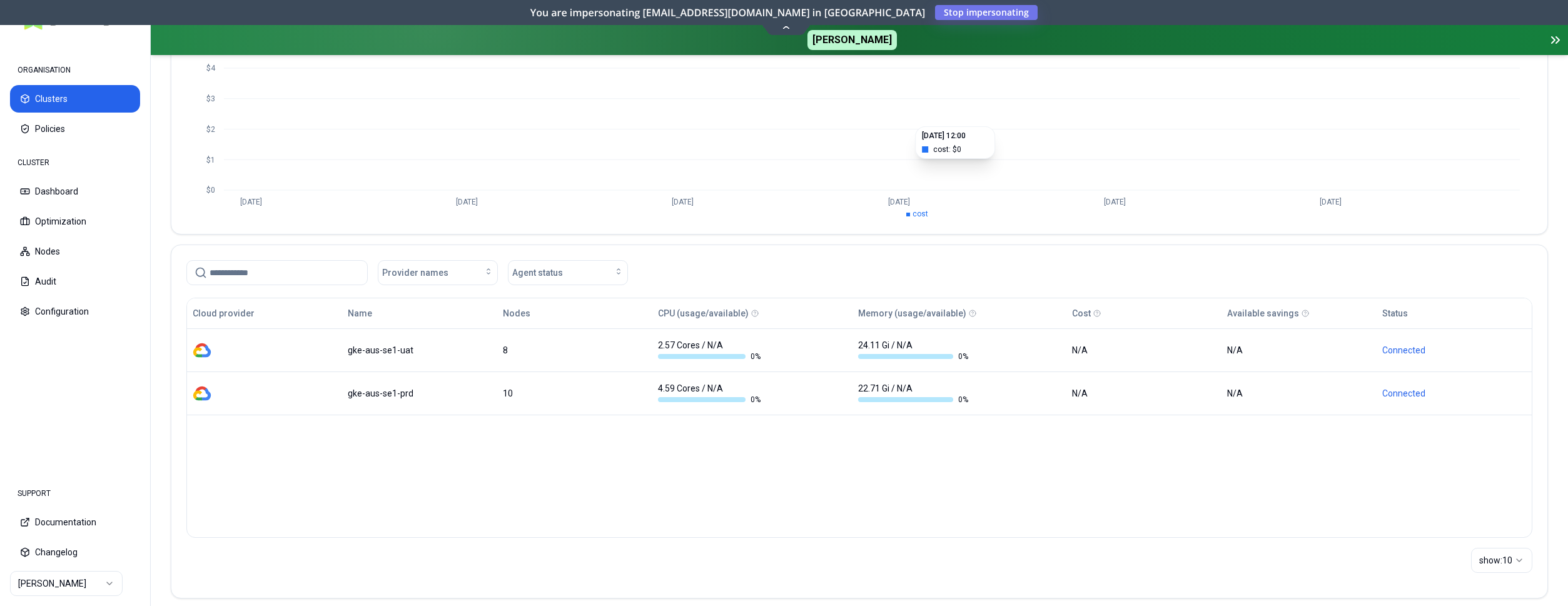
scroll to position [170, 0]
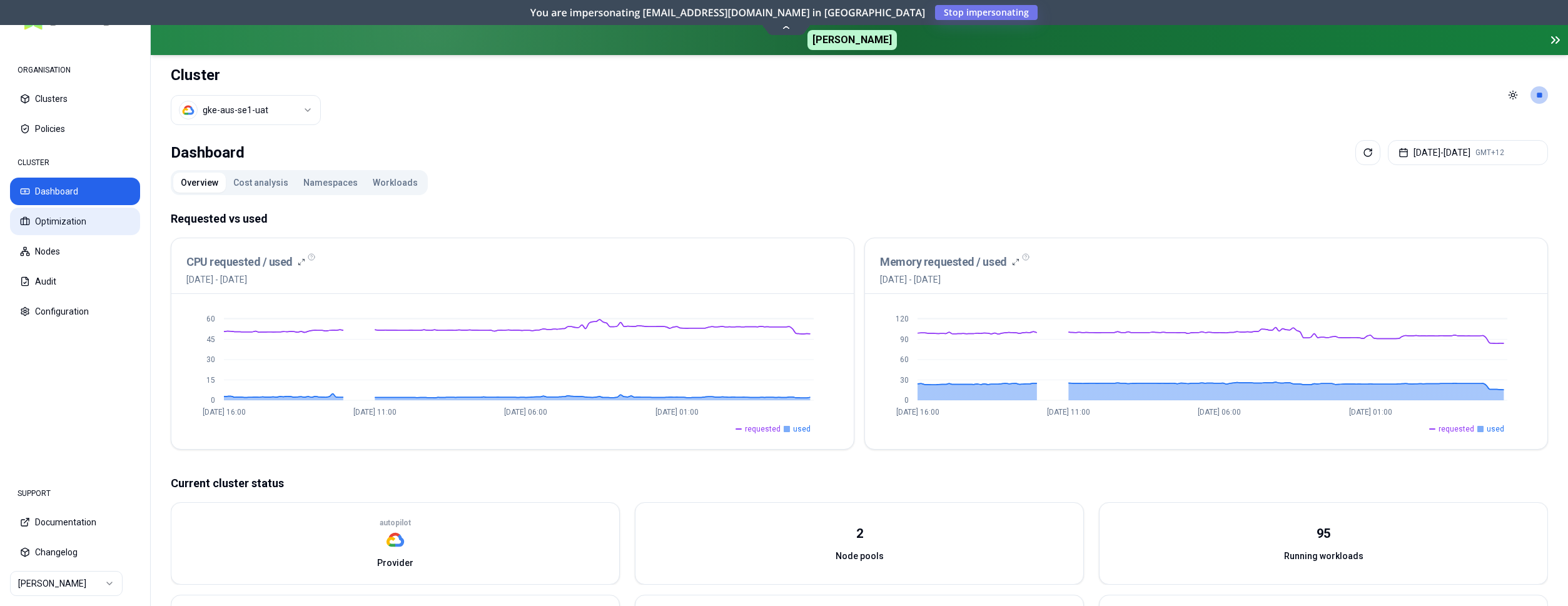
click at [62, 227] on button "Optimization" at bounding box center [74, 221] width 130 height 27
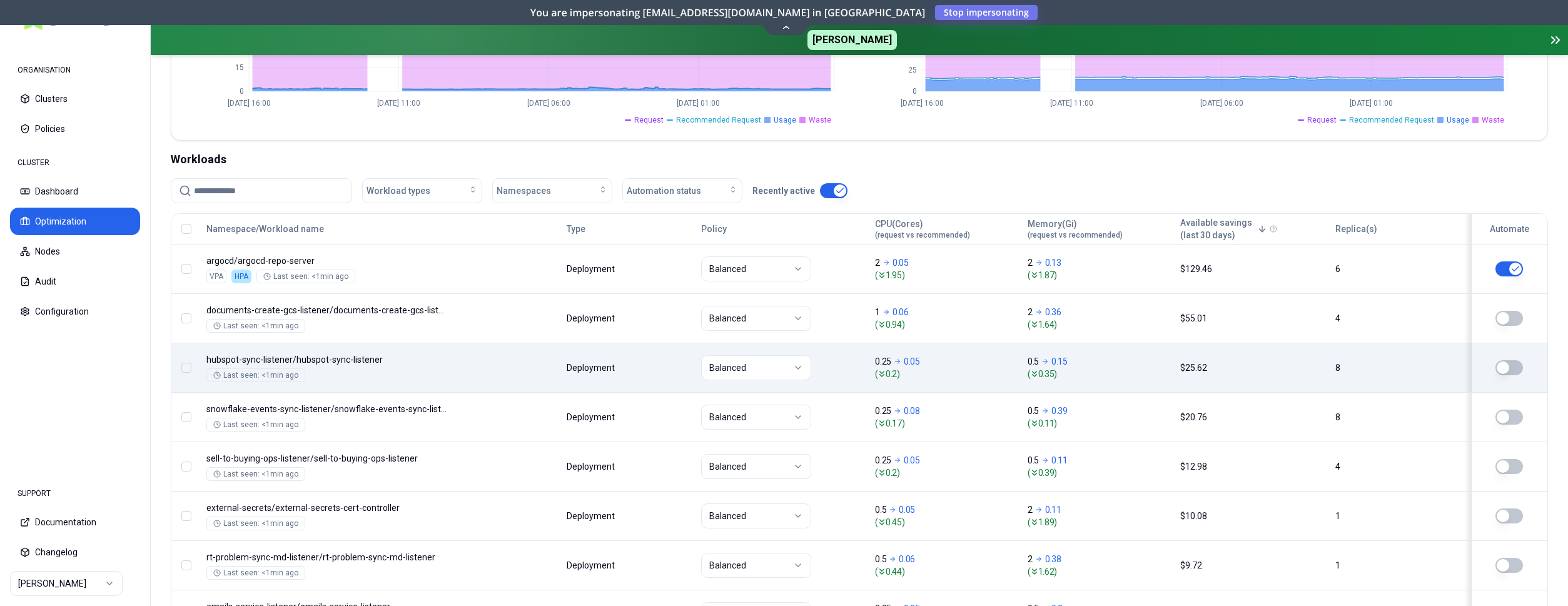
scroll to position [383, 0]
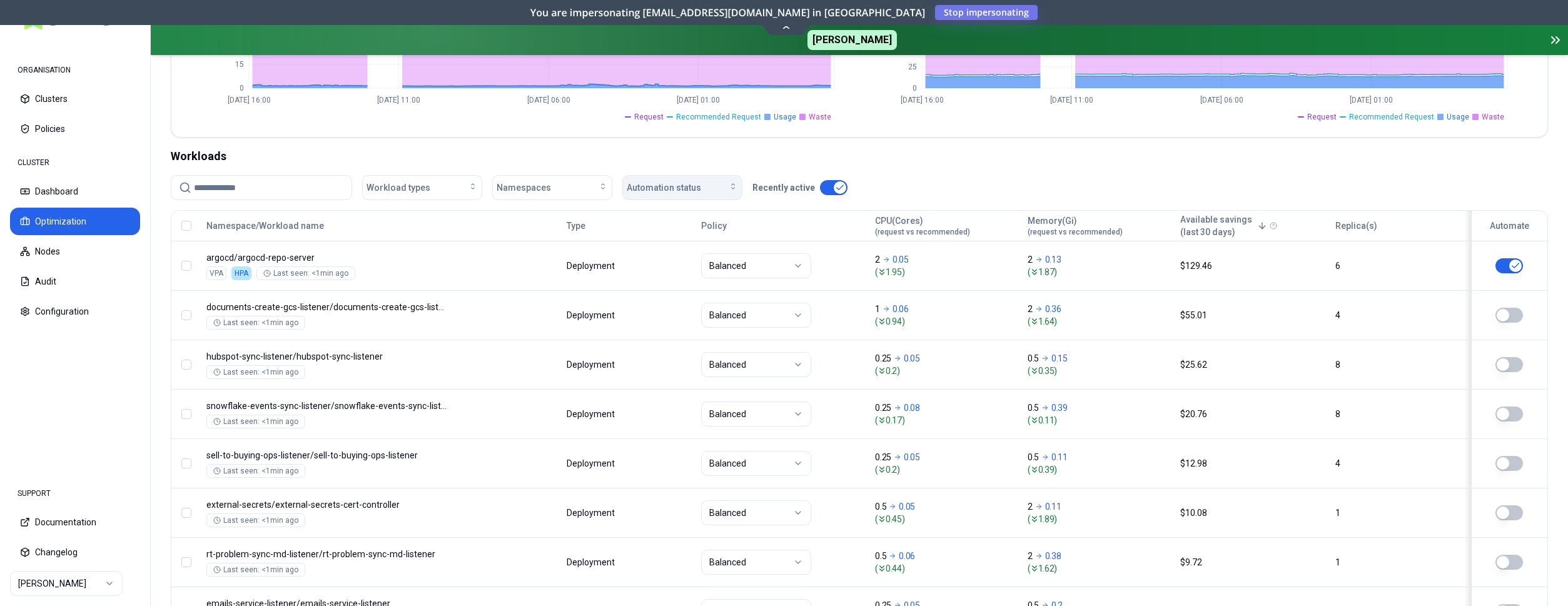
click at [713, 190] on div "Automation status" at bounding box center [682, 188] width 112 height 12
click at [693, 208] on div "on" at bounding box center [685, 216] width 118 height 20
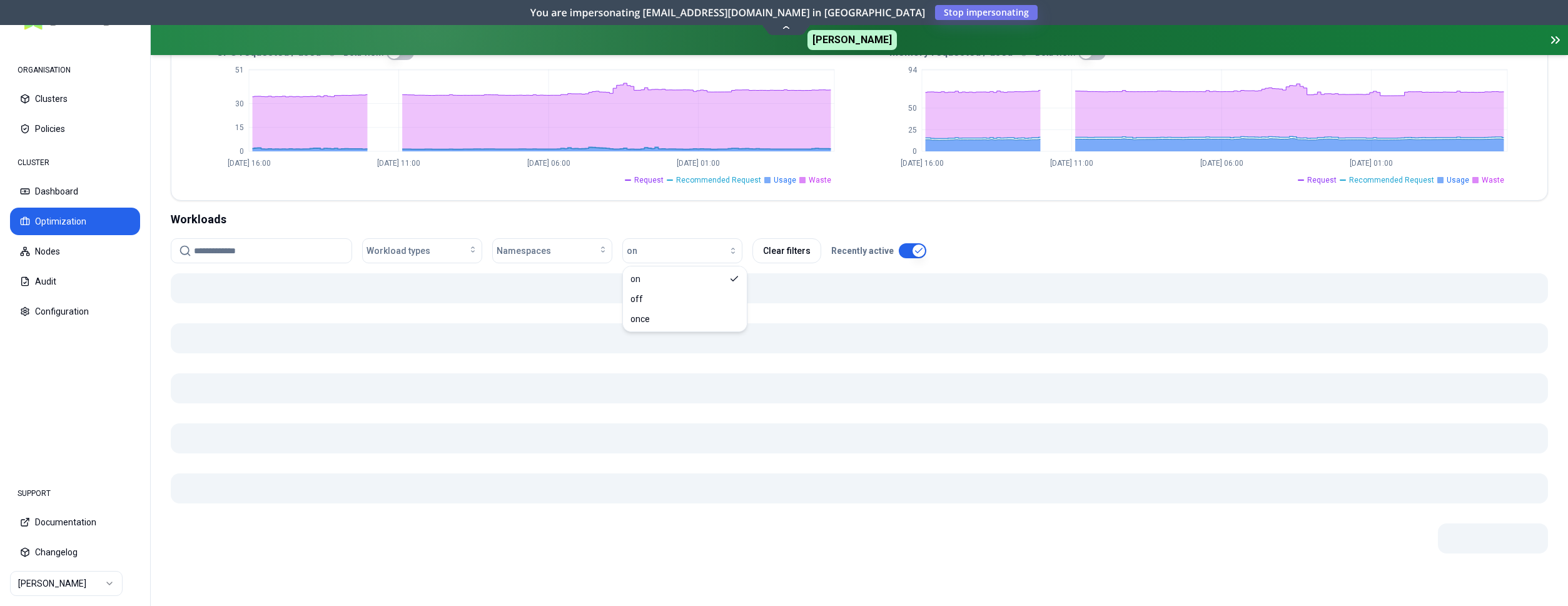
scroll to position [320, 0]
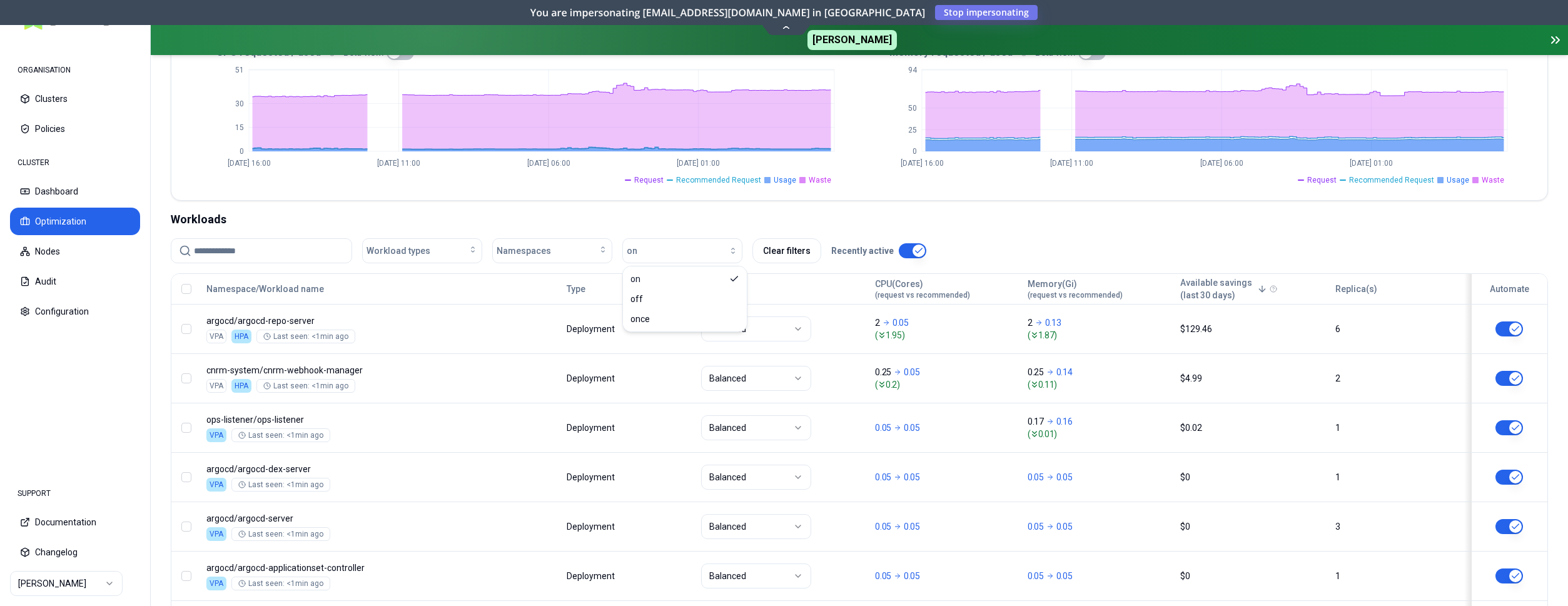
click at [1160, 226] on div "Workloads" at bounding box center [860, 219] width 1377 height 17
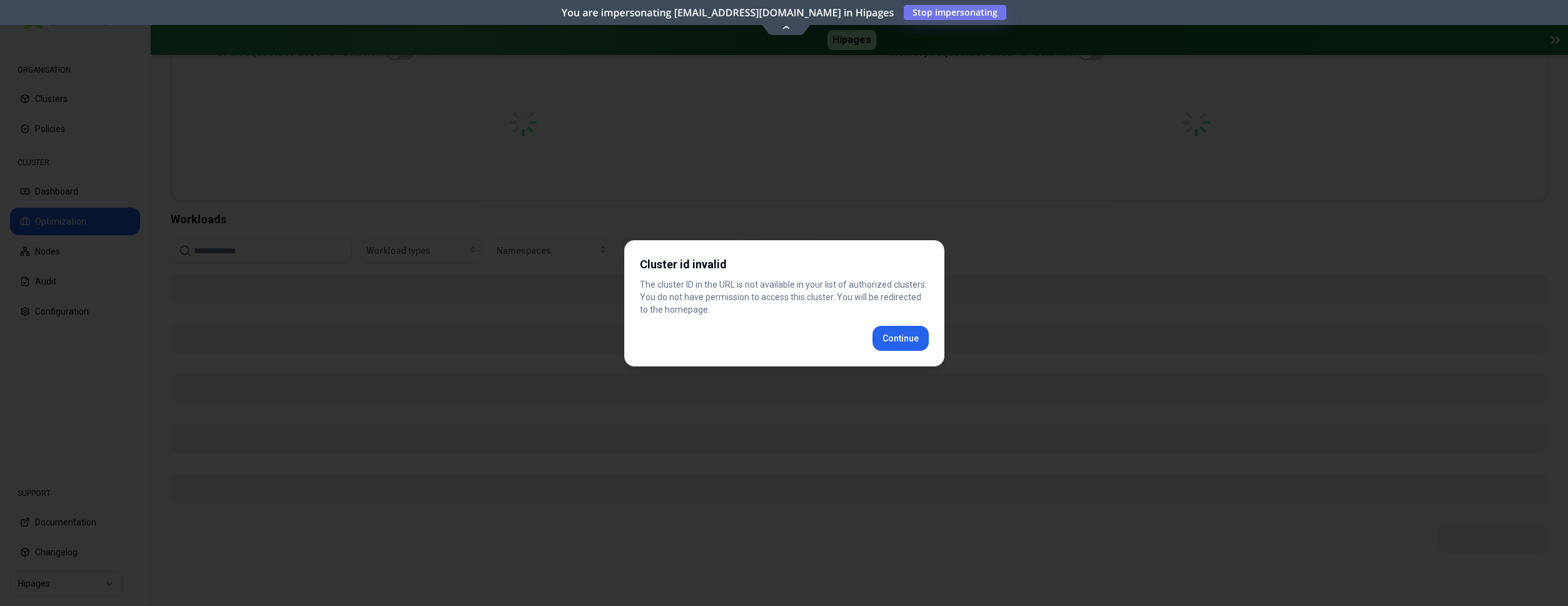
scroll to position [306, 0]
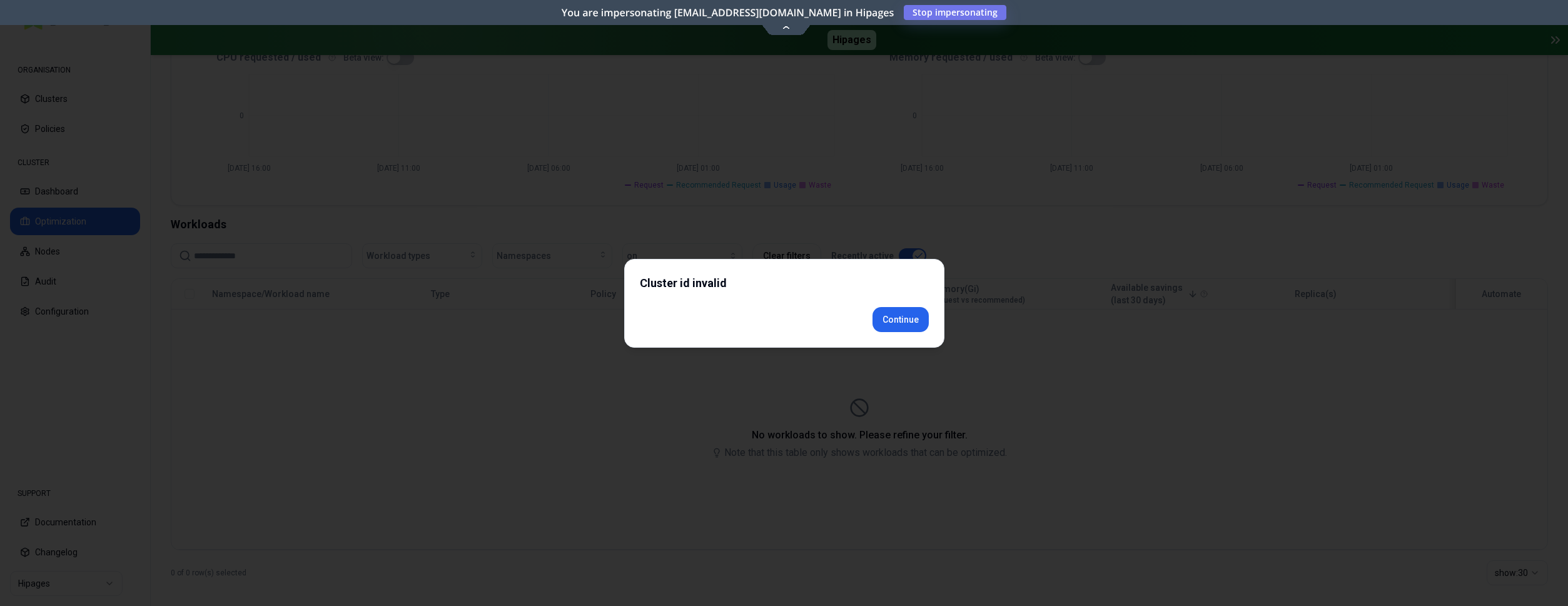
click at [894, 335] on div "Cluster id invalid Continue" at bounding box center [784, 303] width 320 height 89
